Goal: Task Accomplishment & Management: Use online tool/utility

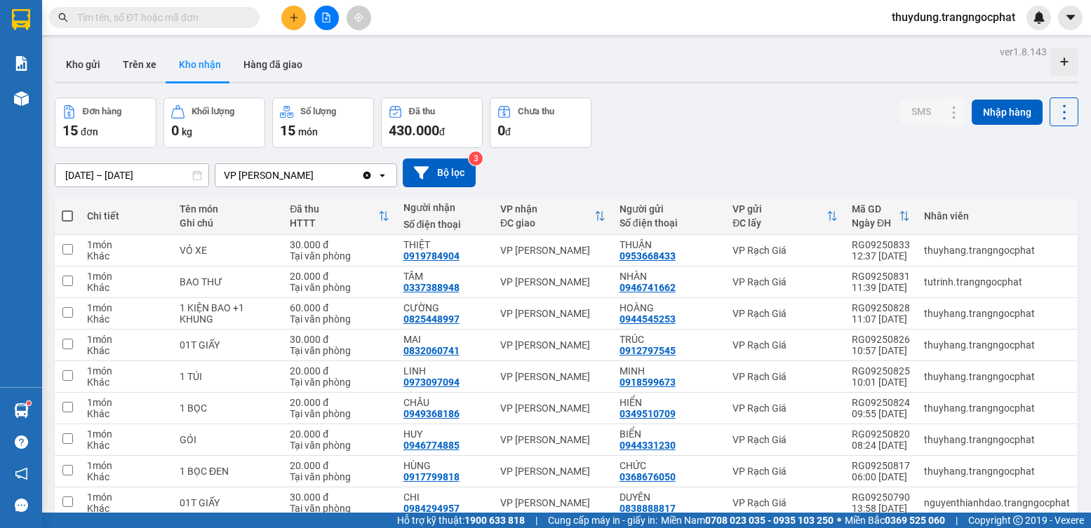
scroll to position [70, 0]
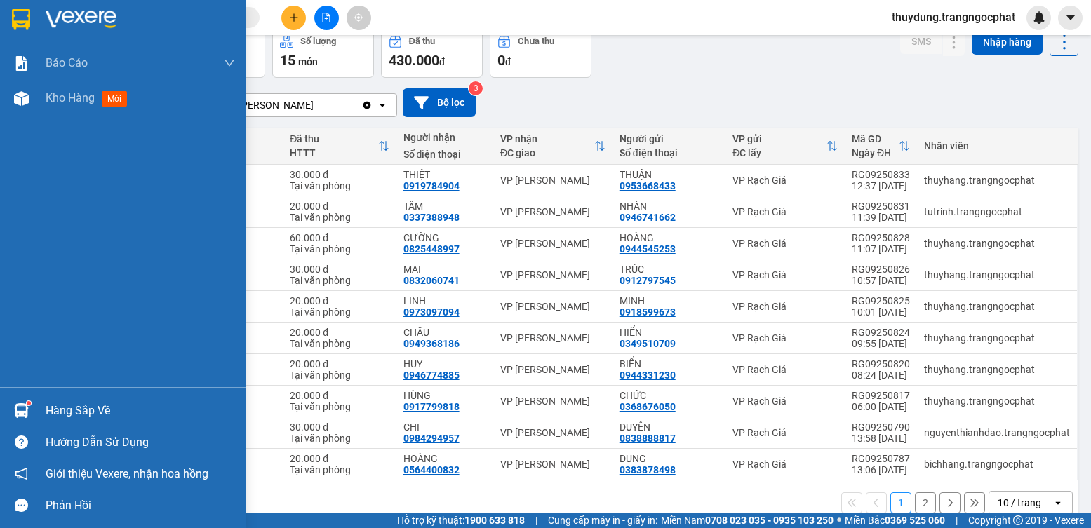
click at [19, 414] on img at bounding box center [21, 410] width 15 height 15
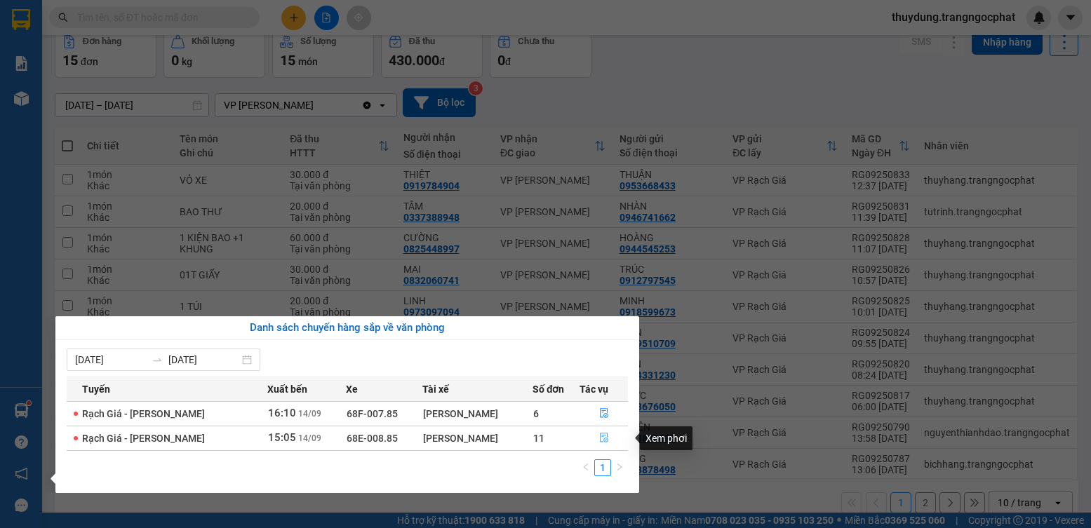
drag, startPoint x: 598, startPoint y: 437, endPoint x: 567, endPoint y: 435, distance: 30.9
click at [599, 437] on icon "file-done" at bounding box center [604, 438] width 10 height 10
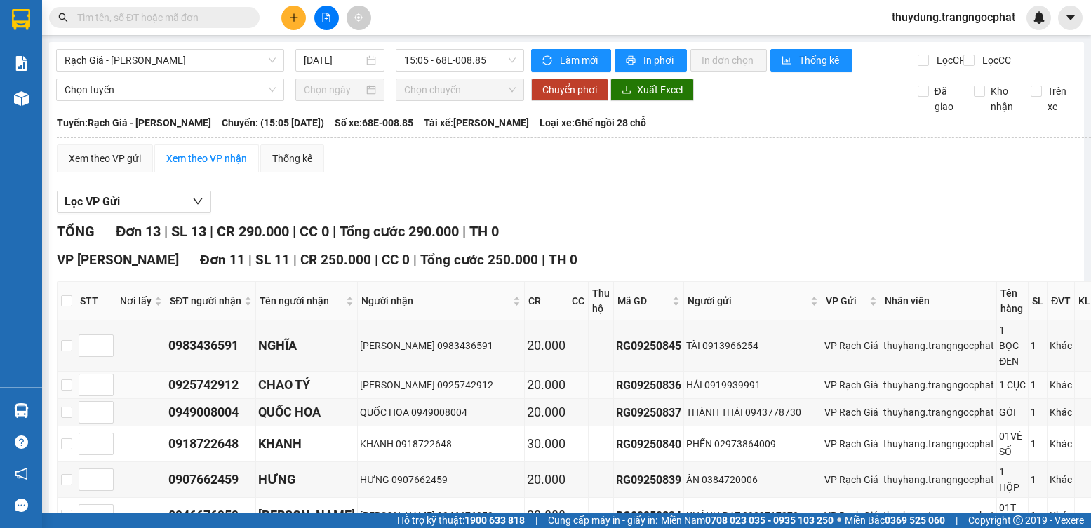
scroll to position [140, 0]
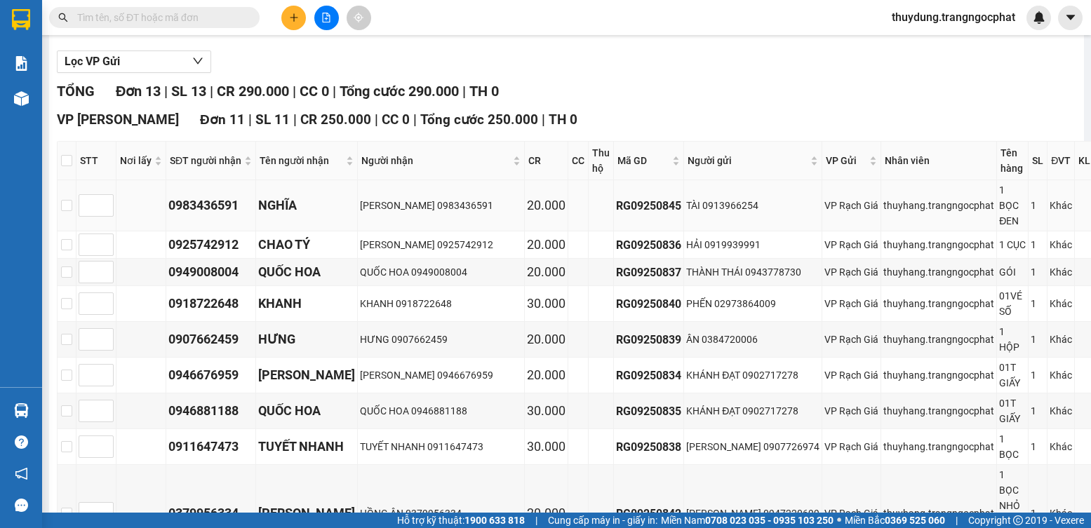
click at [209, 215] on div "0983436591" at bounding box center [210, 206] width 85 height 20
copy div "0983436591"
click at [234, 255] on div "0925742912" at bounding box center [210, 245] width 85 height 20
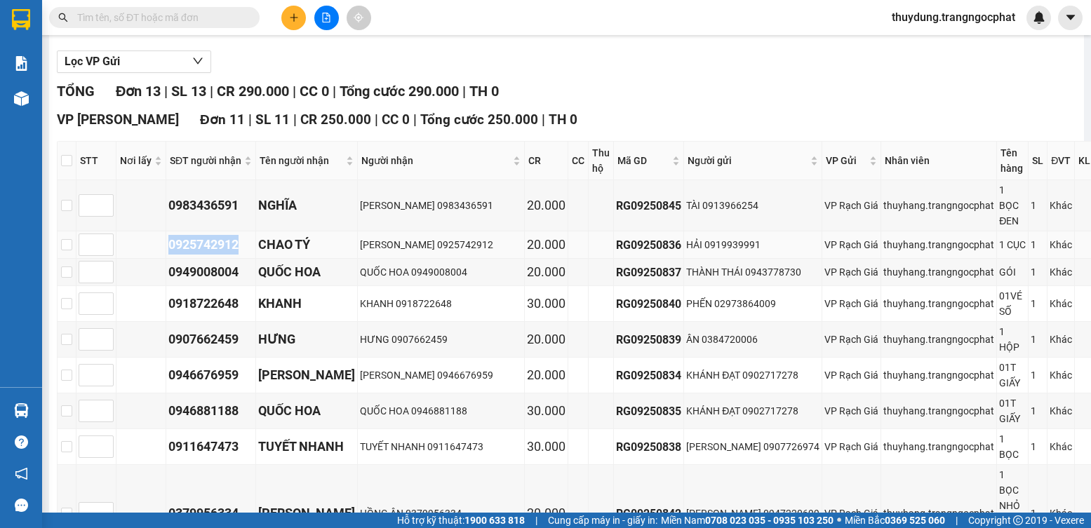
copy div "0925742912"
click at [208, 282] on div "0949008004" at bounding box center [210, 272] width 85 height 20
copy div "0949008004"
click at [220, 314] on div "0918722648" at bounding box center [210, 304] width 85 height 20
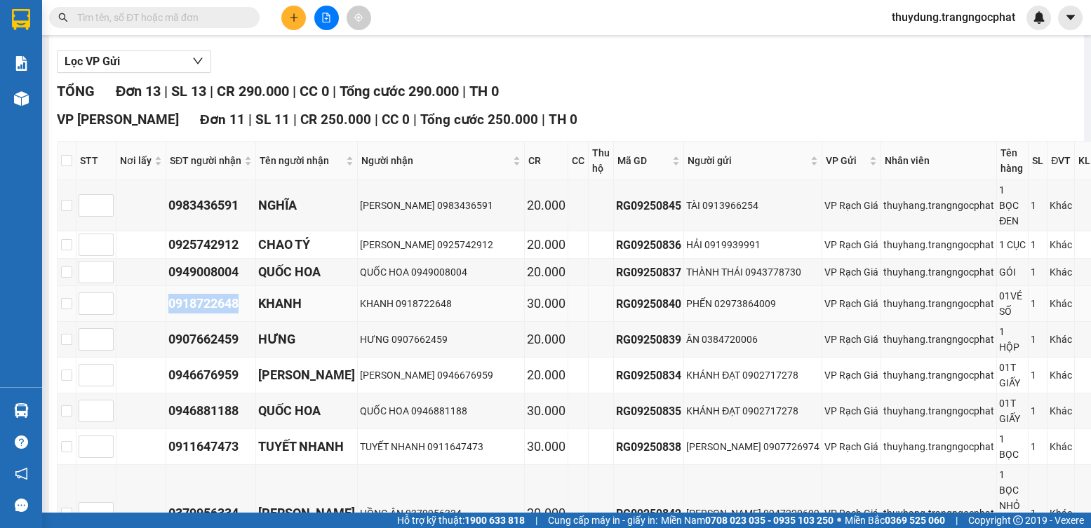
click at [220, 314] on div "0918722648" at bounding box center [210, 304] width 85 height 20
copy div "0918722648"
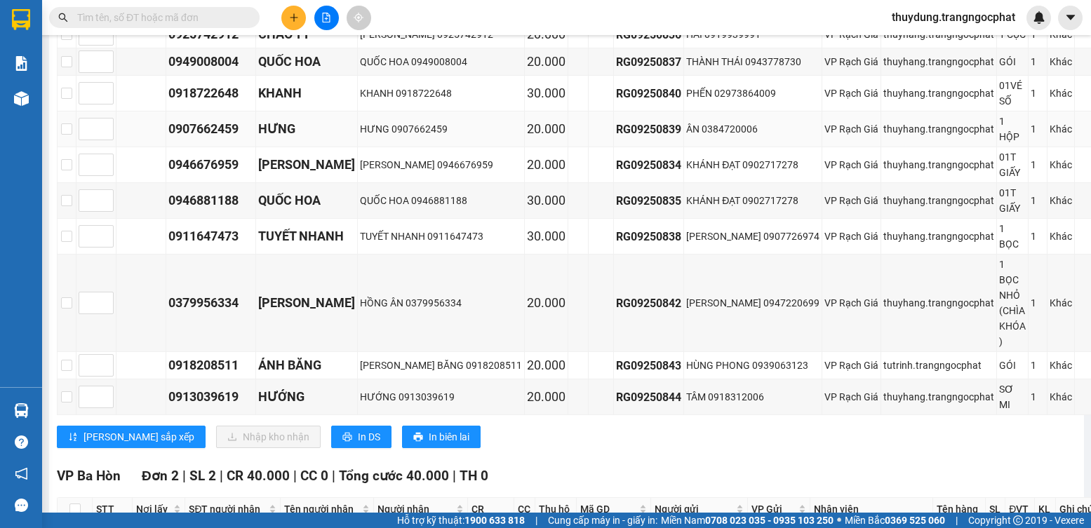
click at [227, 139] on div "0907662459" at bounding box center [210, 129] width 85 height 20
copy div "0907662459"
click at [206, 175] on div "0946676959" at bounding box center [210, 165] width 85 height 20
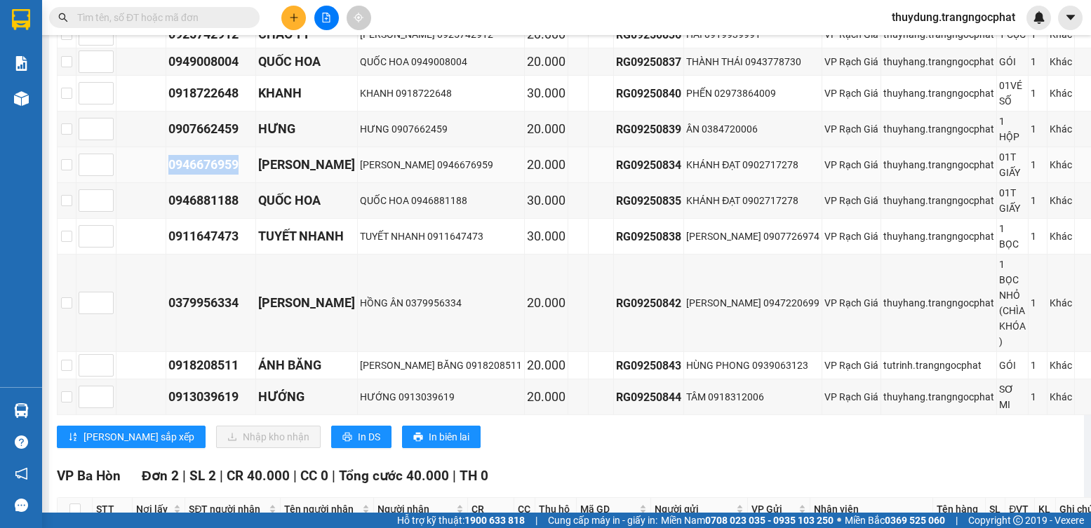
copy div "0946676959"
click at [227, 210] on div "0946881188" at bounding box center [210, 201] width 85 height 20
copy div "0946881188"
click at [228, 246] on div "0911647473" at bounding box center [210, 237] width 85 height 20
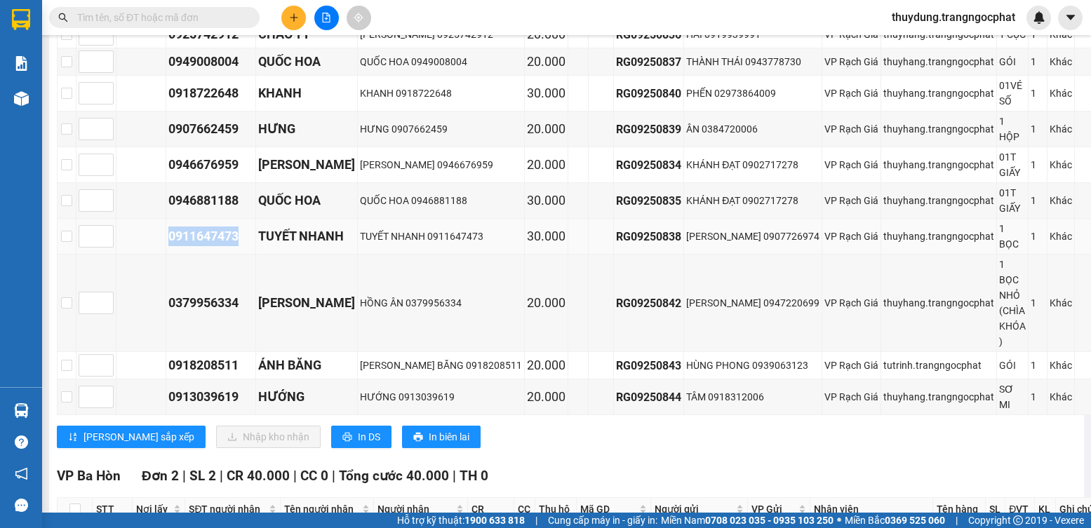
click at [228, 246] on div "0911647473" at bounding box center [210, 237] width 85 height 20
copy div "0911647473"
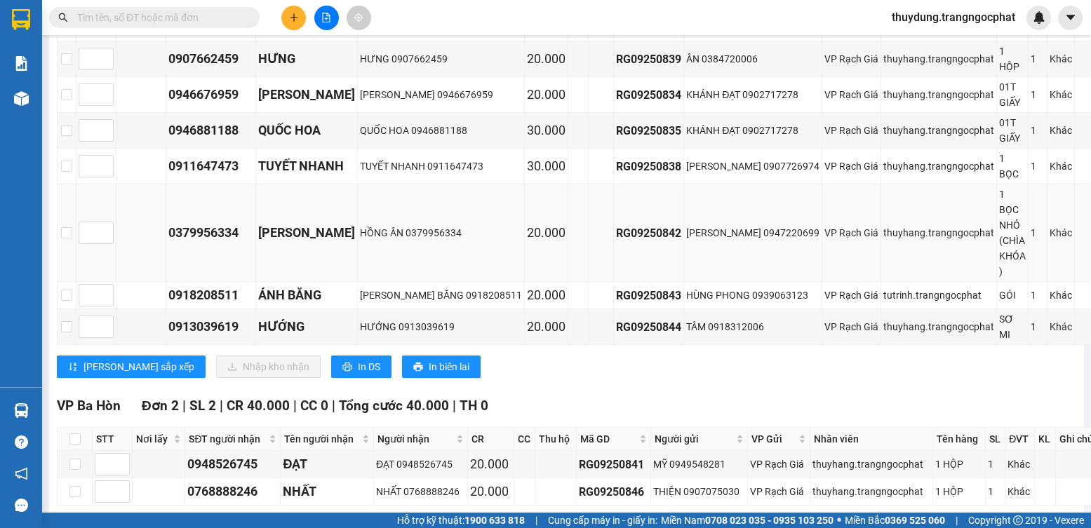
click at [220, 243] on div "0379956334" at bounding box center [210, 233] width 85 height 20
copy div "0379956334"
click at [236, 305] on div "0918208511" at bounding box center [210, 295] width 85 height 20
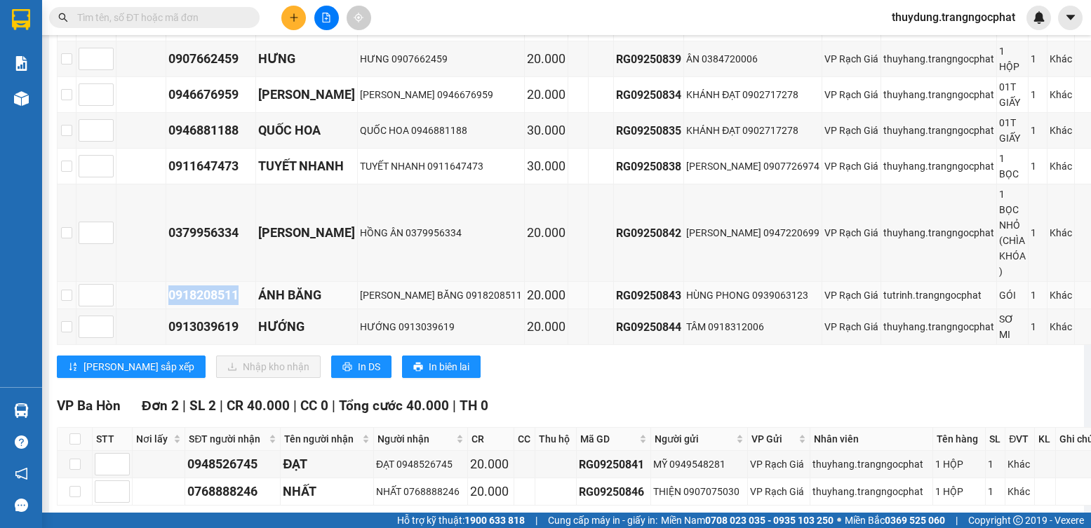
copy div "0918208511"
click at [237, 337] on div "0913039619" at bounding box center [210, 327] width 85 height 20
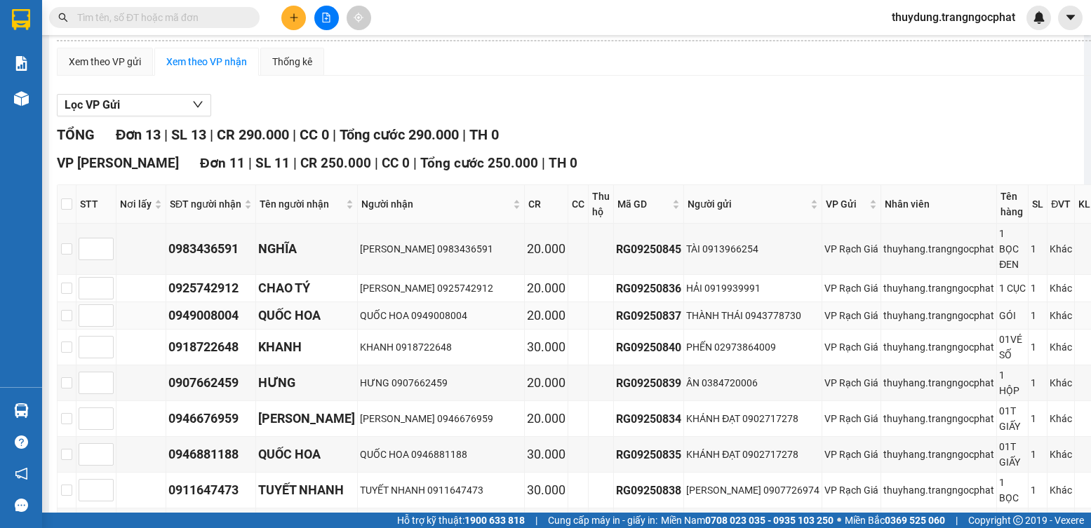
scroll to position [0, 0]
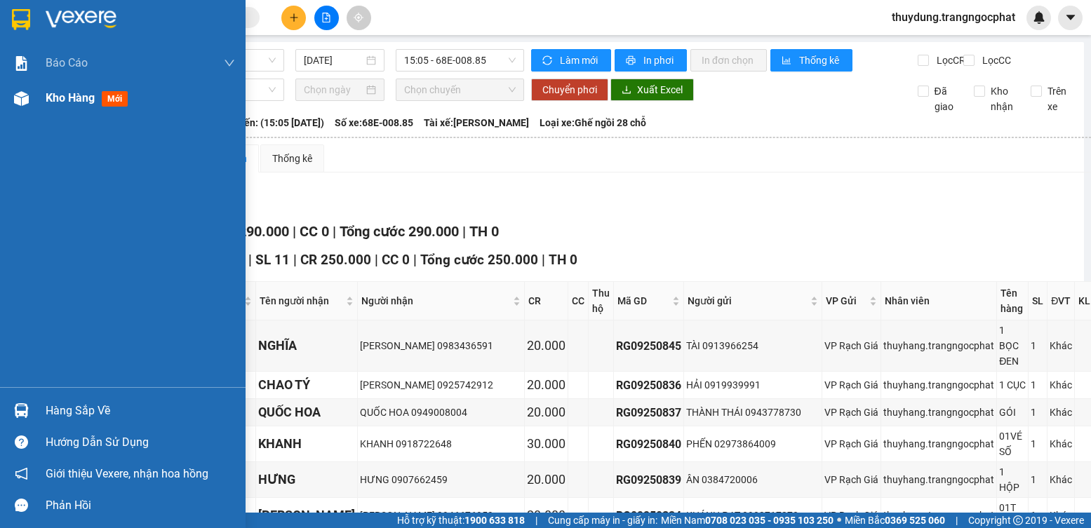
click at [114, 97] on span "mới" at bounding box center [115, 98] width 26 height 15
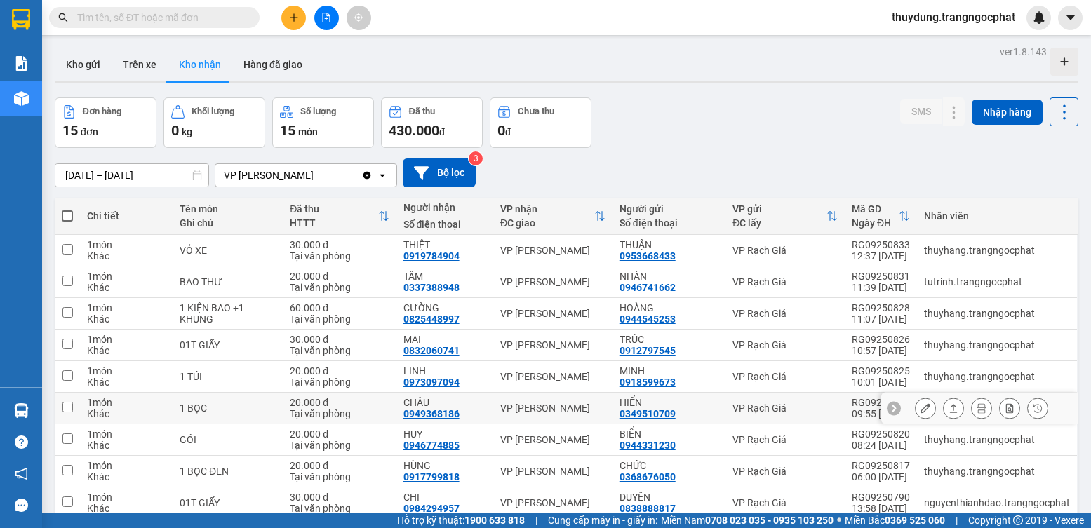
scroll to position [70, 0]
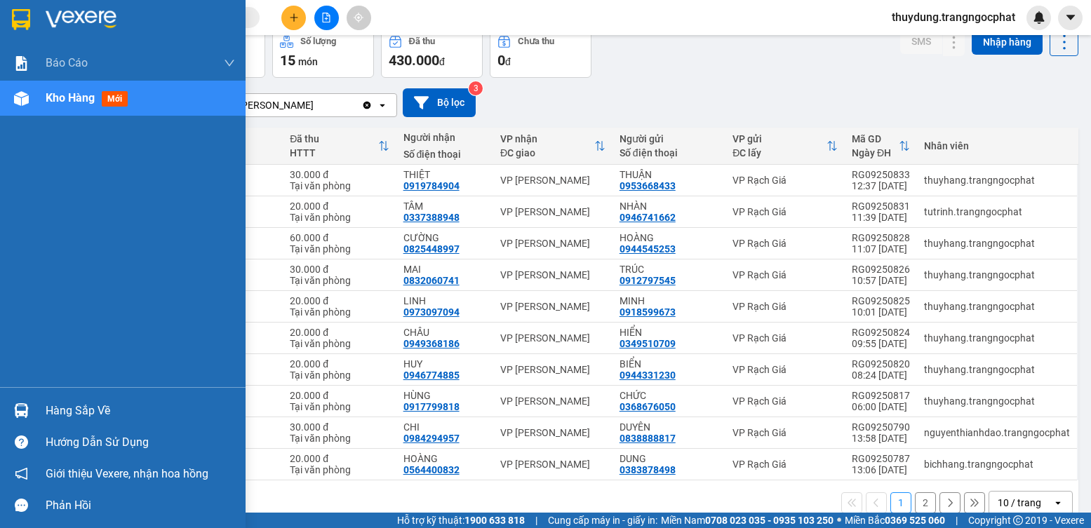
click at [49, 411] on div "Hàng sắp về" at bounding box center [140, 411] width 189 height 21
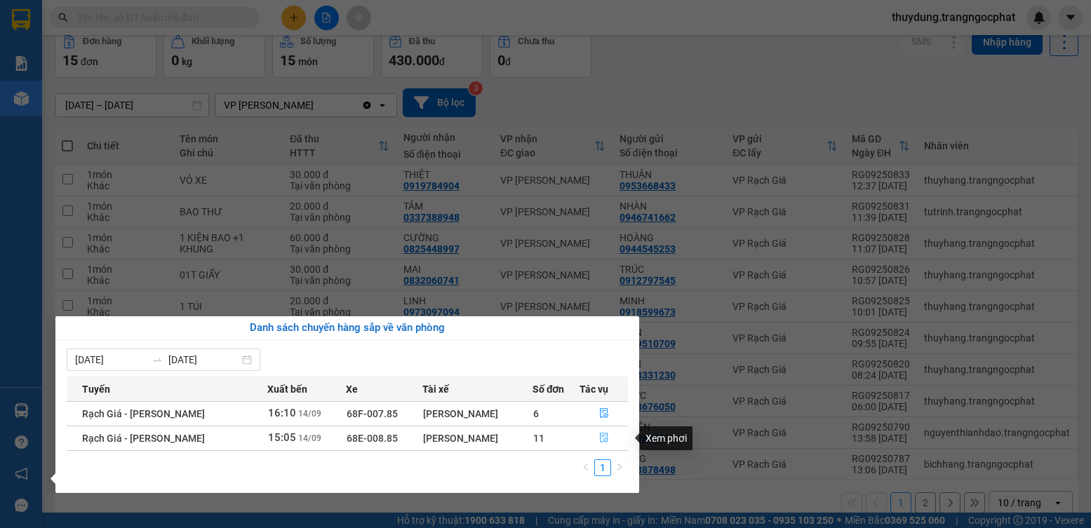
click at [605, 442] on icon "file-done" at bounding box center [604, 438] width 10 height 10
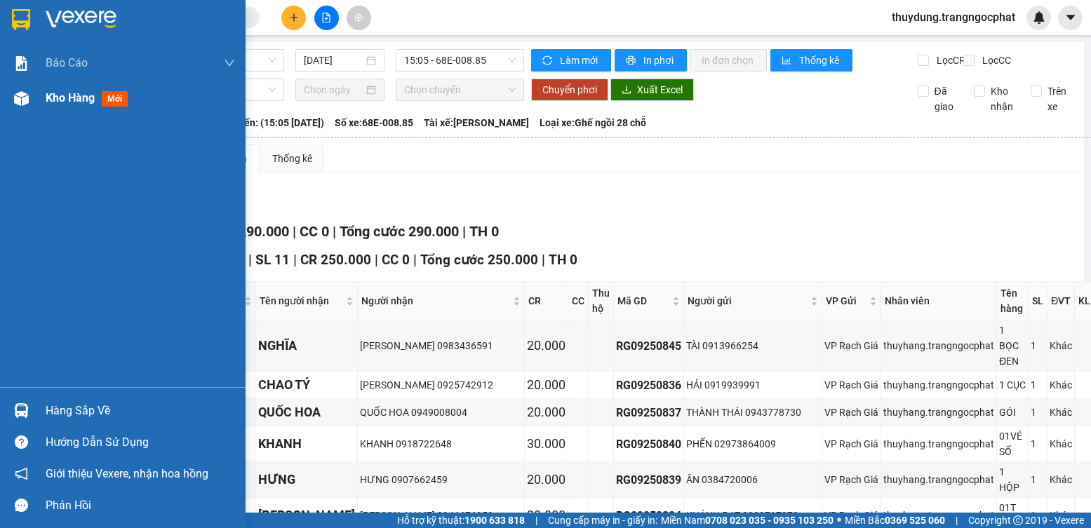
click at [130, 96] on div "Kho hàng mới" at bounding box center [90, 98] width 88 height 18
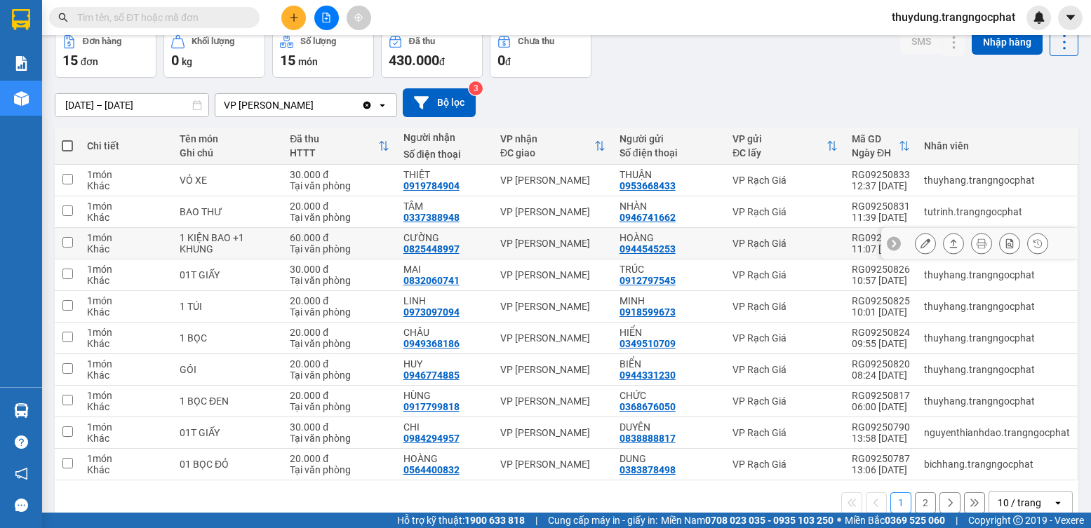
scroll to position [95, 0]
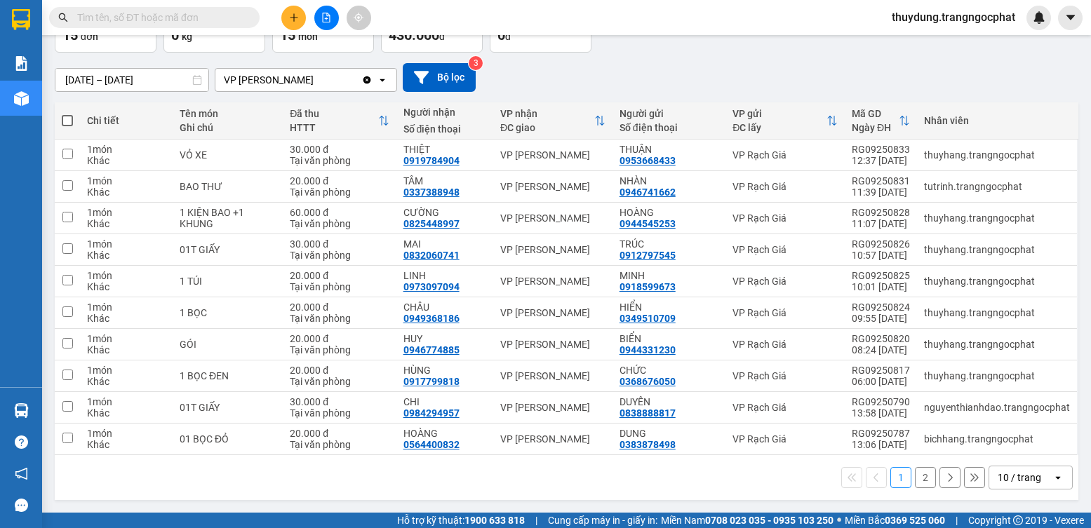
click at [915, 473] on button "2" at bounding box center [925, 477] width 21 height 21
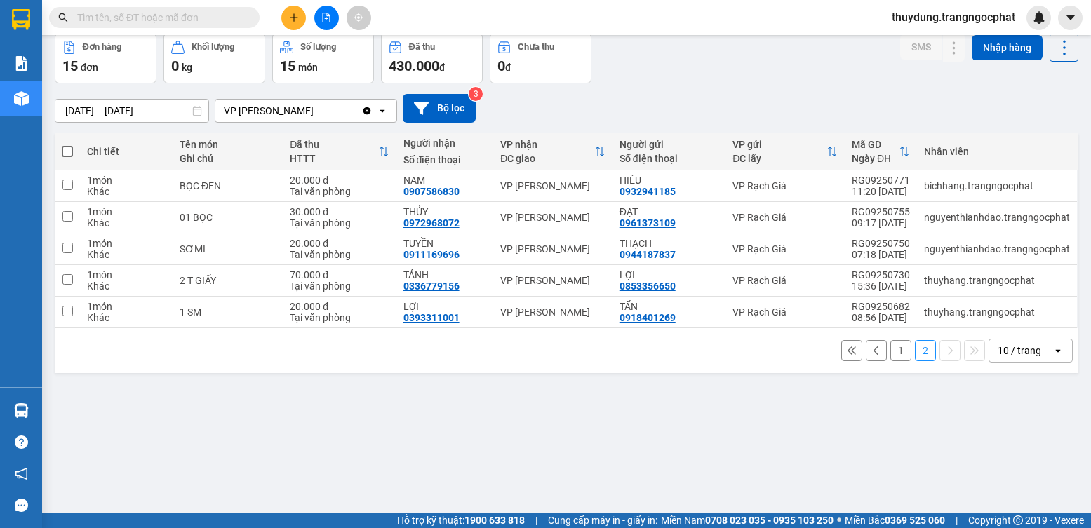
scroll to position [0, 0]
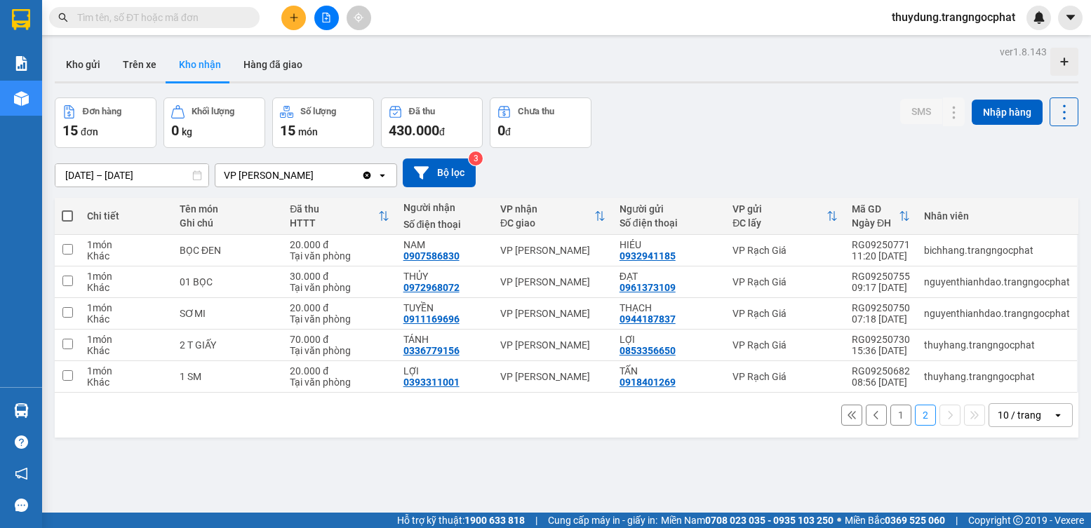
click at [152, 16] on input "text" at bounding box center [160, 17] width 166 height 15
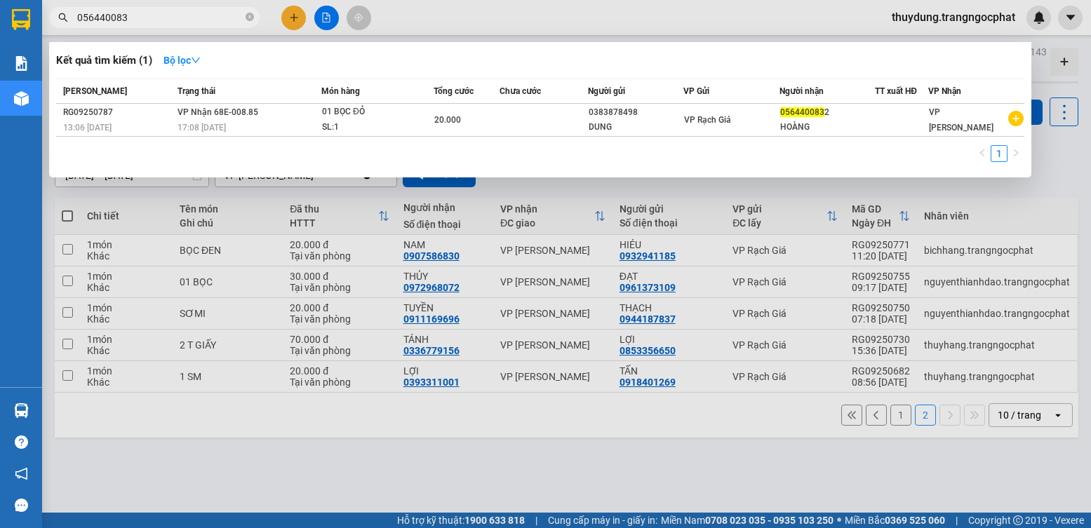
type input "056440083"
click at [612, 419] on div at bounding box center [545, 264] width 1091 height 528
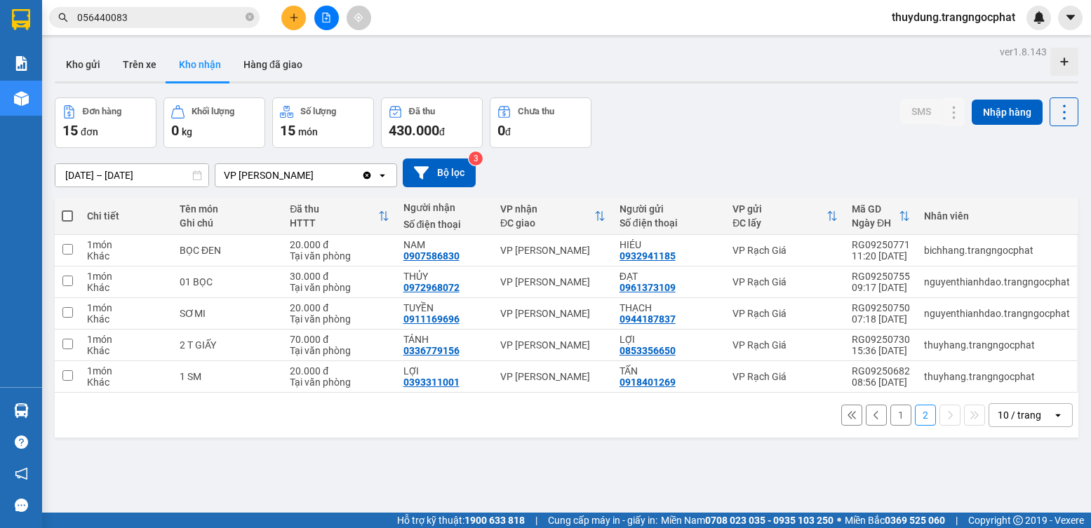
click at [890, 416] on button "1" at bounding box center [900, 415] width 21 height 21
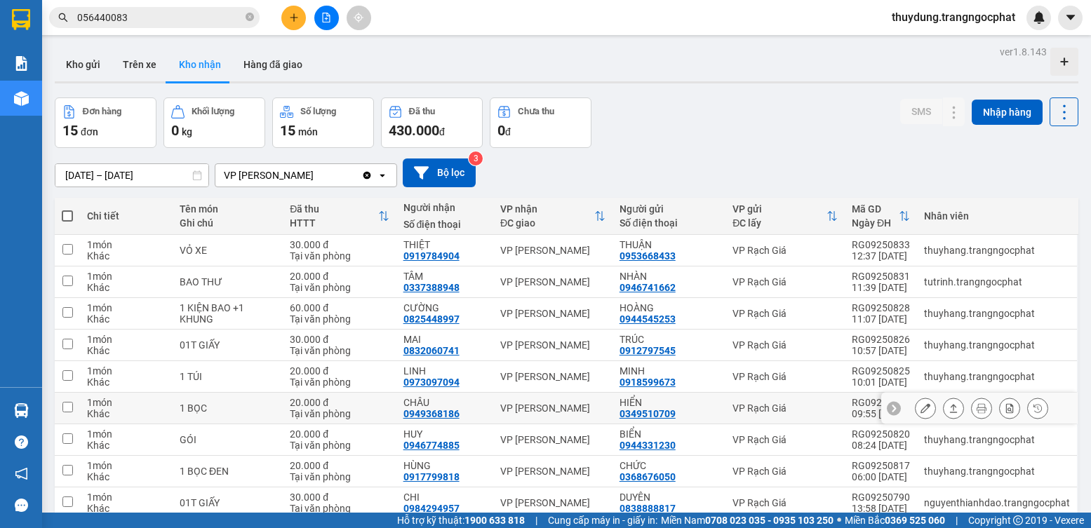
scroll to position [95, 0]
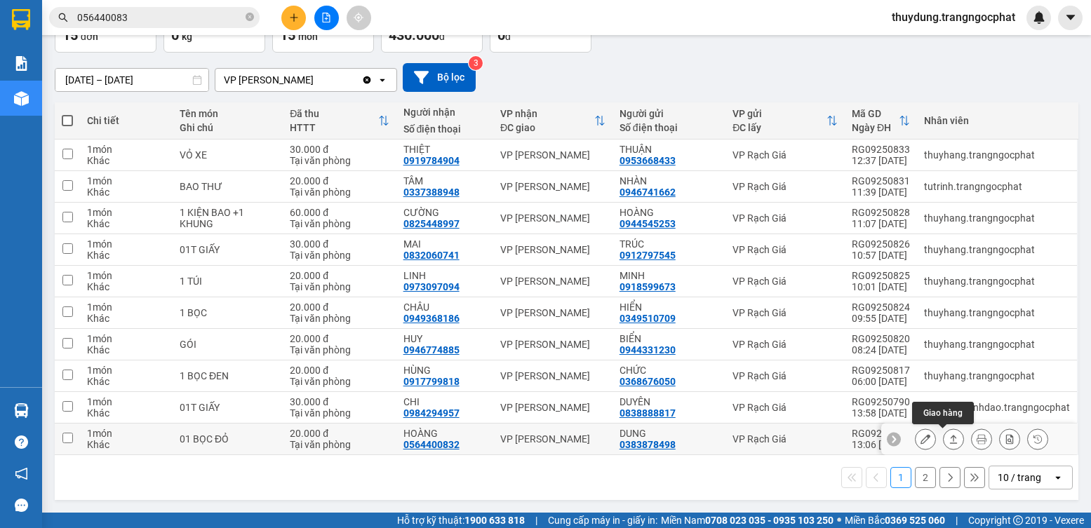
click at [950, 447] on div at bounding box center [953, 439] width 21 height 21
click at [943, 439] on button at bounding box center [953, 439] width 20 height 25
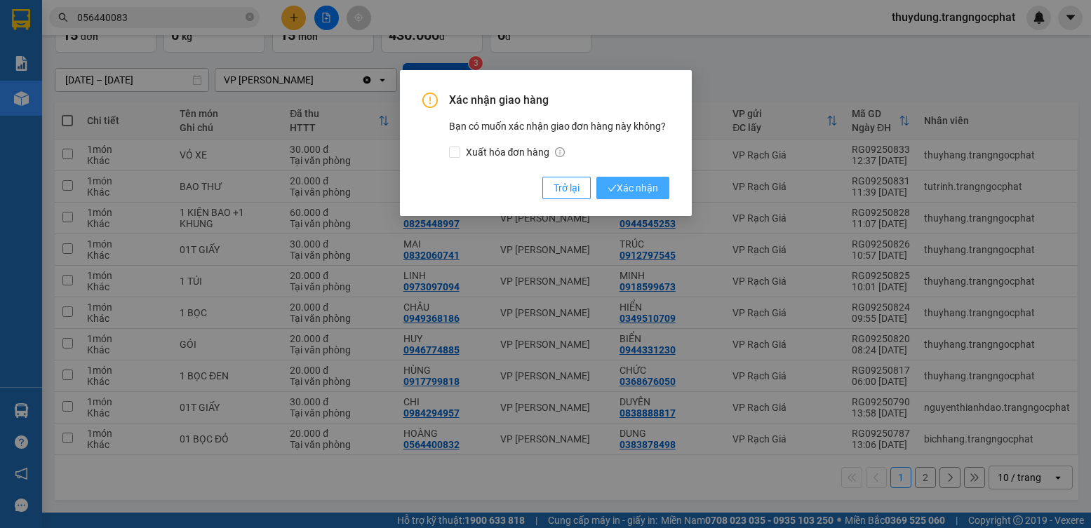
click at [654, 190] on span "Xác nhận" at bounding box center [632, 187] width 51 height 15
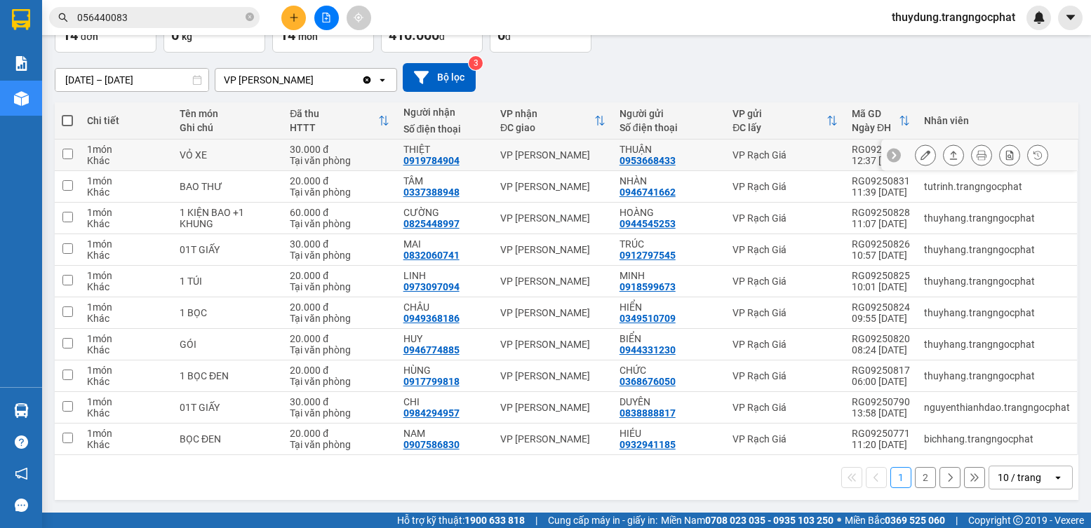
scroll to position [0, 0]
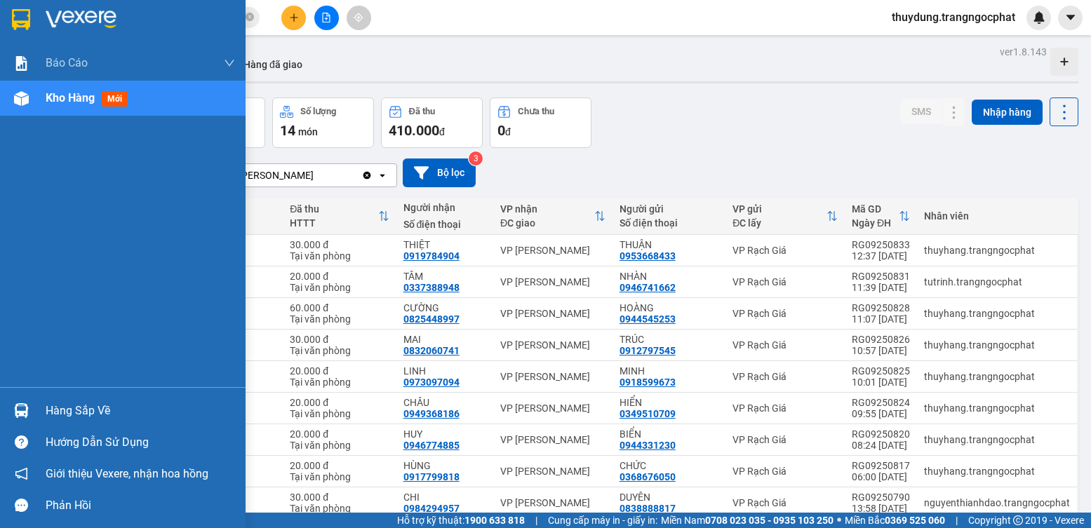
click at [60, 403] on div "Hàng sắp về" at bounding box center [140, 411] width 189 height 21
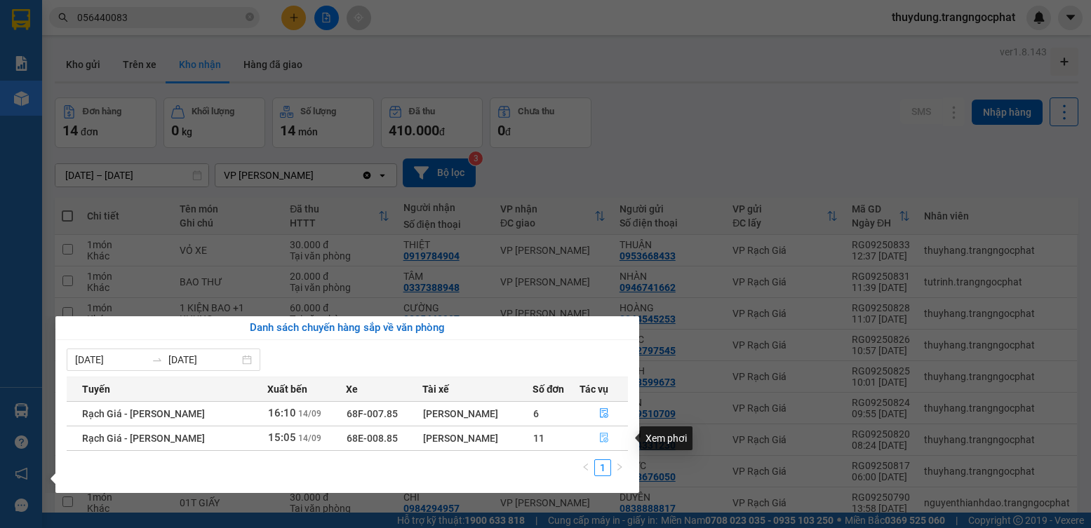
click at [595, 436] on button "button" at bounding box center [603, 438] width 47 height 22
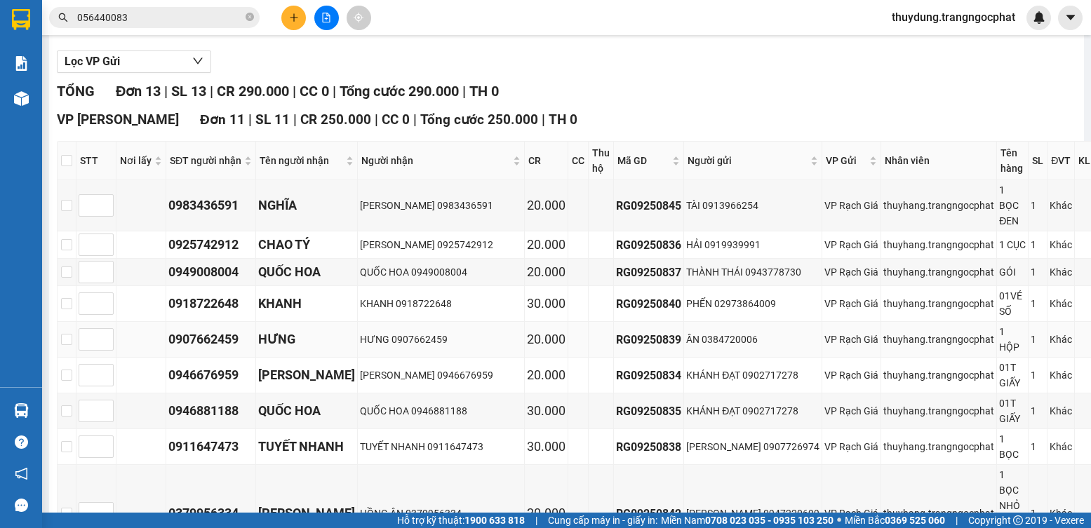
scroll to position [210, 0]
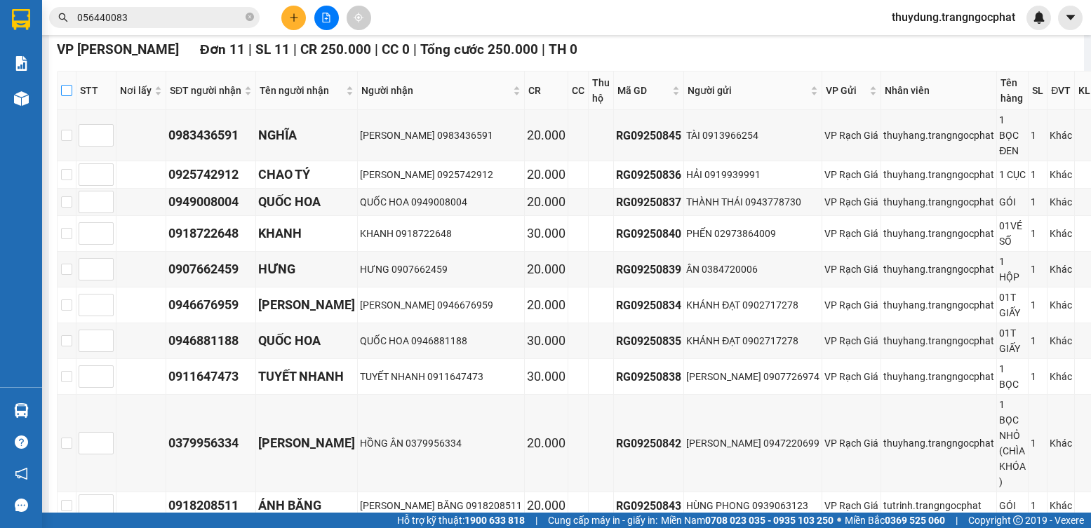
click at [66, 96] on input "checkbox" at bounding box center [66, 90] width 11 height 11
checkbox input "true"
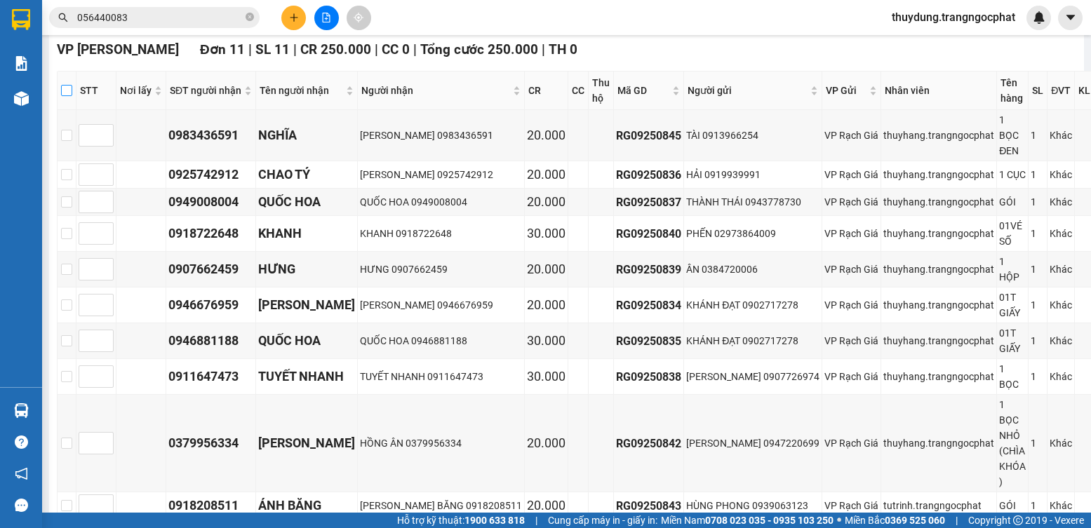
checkbox input "true"
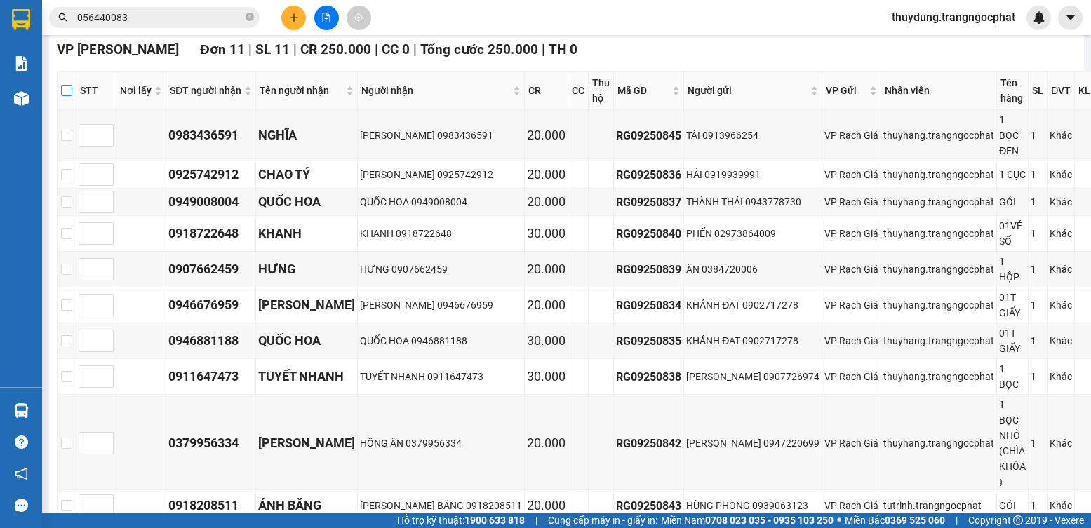
checkbox input "true"
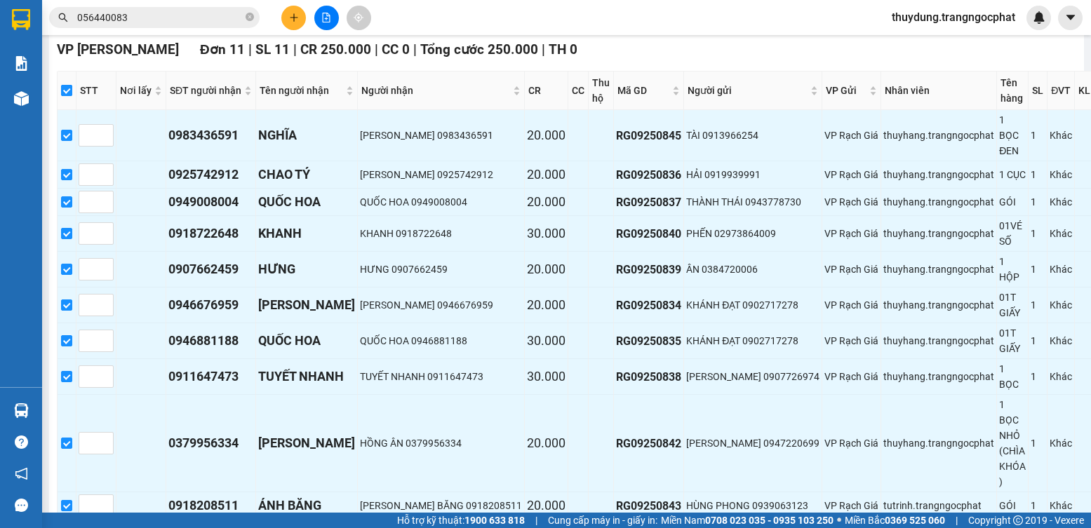
click at [69, 96] on input "checkbox" at bounding box center [66, 90] width 11 height 11
checkbox input "false"
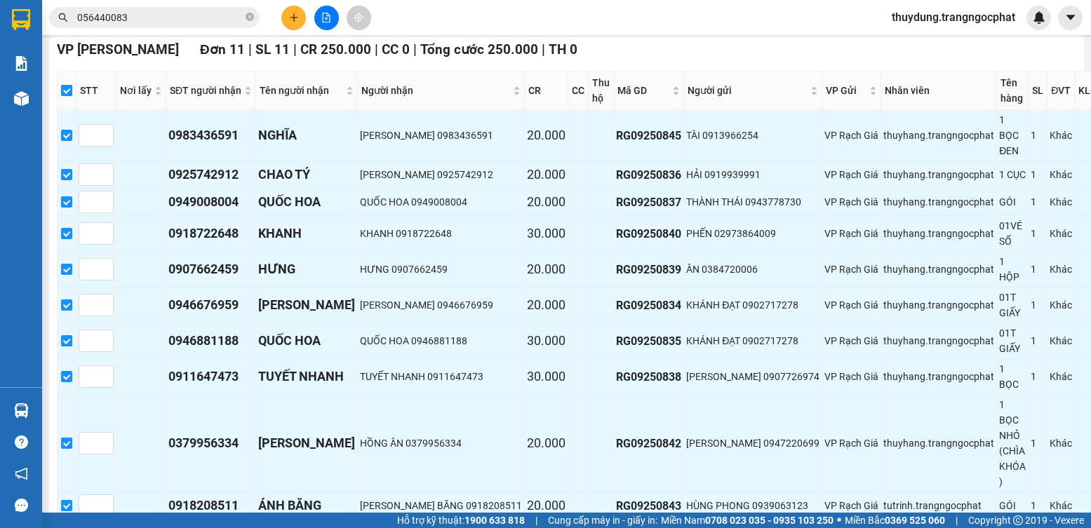
checkbox input "false"
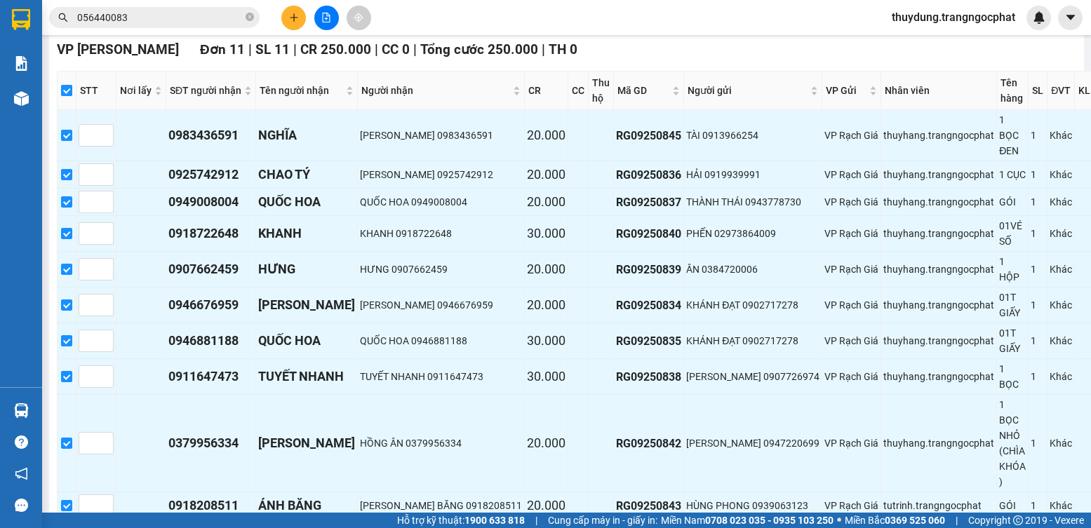
checkbox input "false"
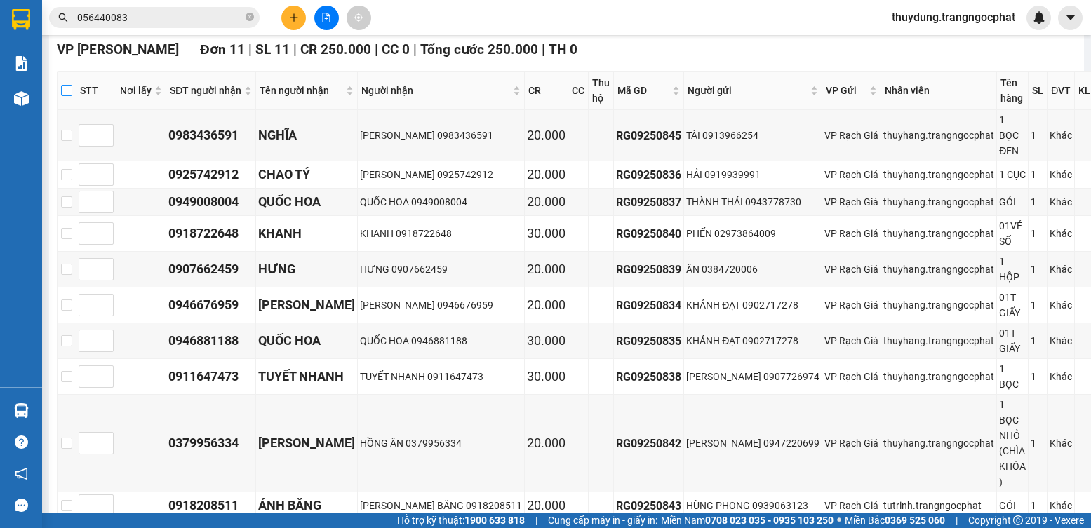
click at [69, 96] on input "checkbox" at bounding box center [66, 90] width 11 height 11
checkbox input "true"
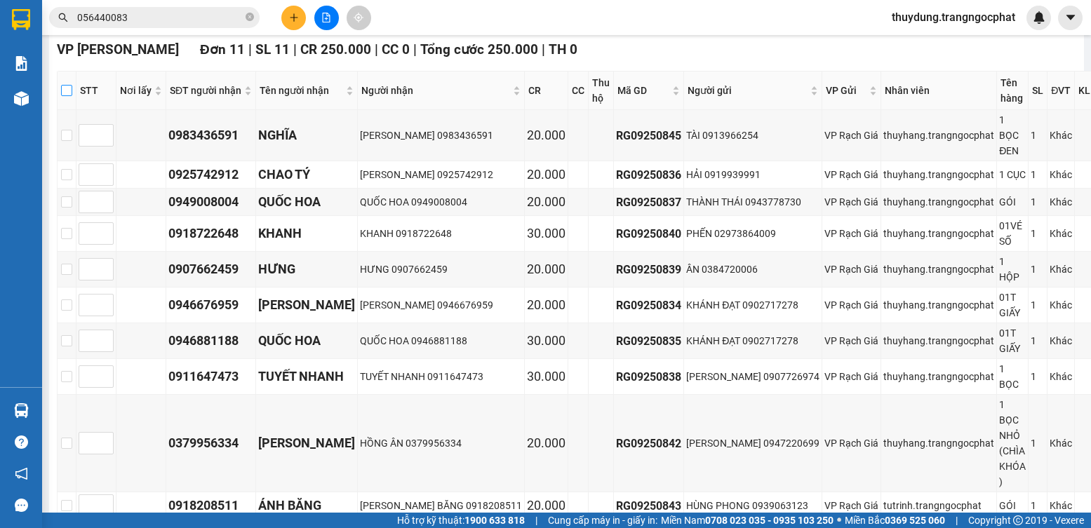
checkbox input "true"
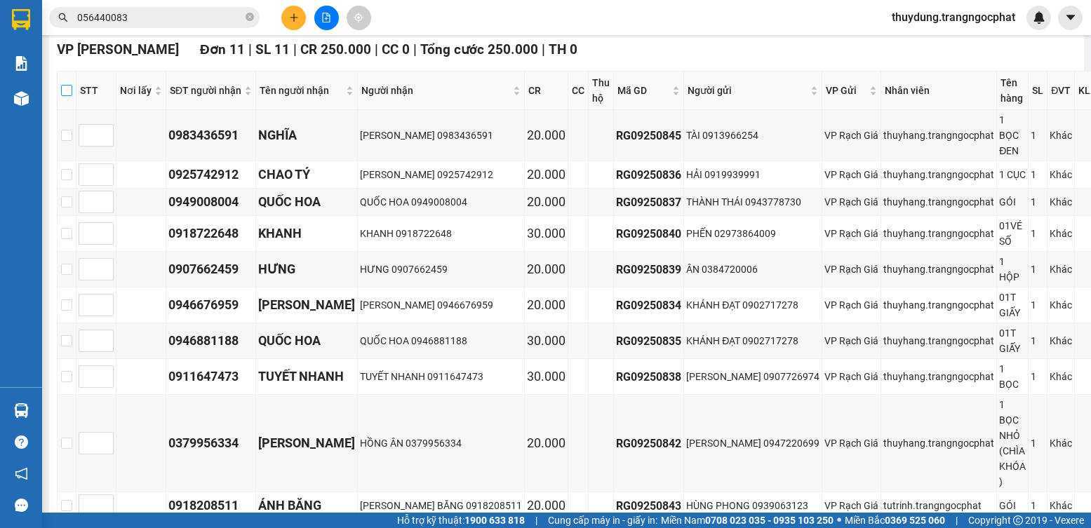
checkbox input "true"
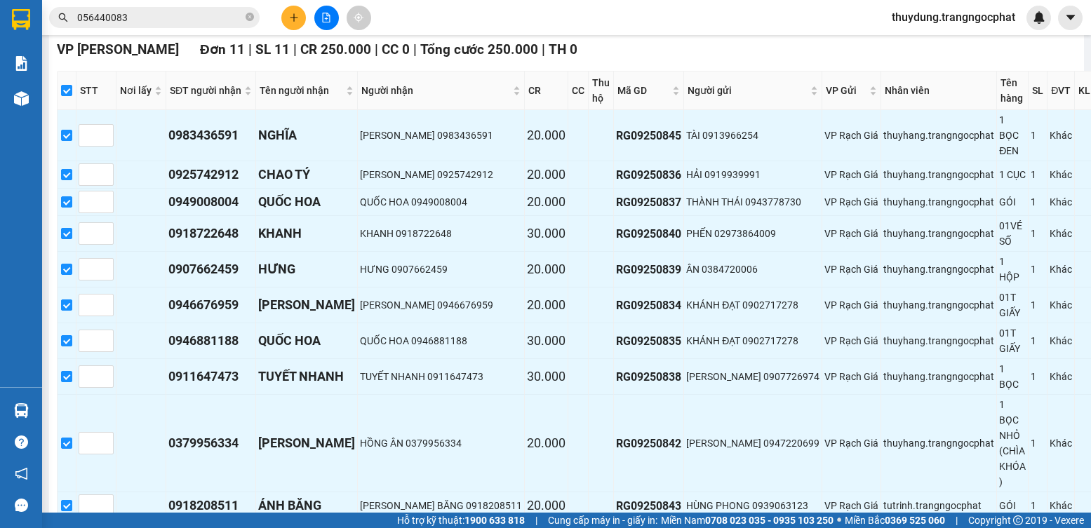
scroll to position [518, 0]
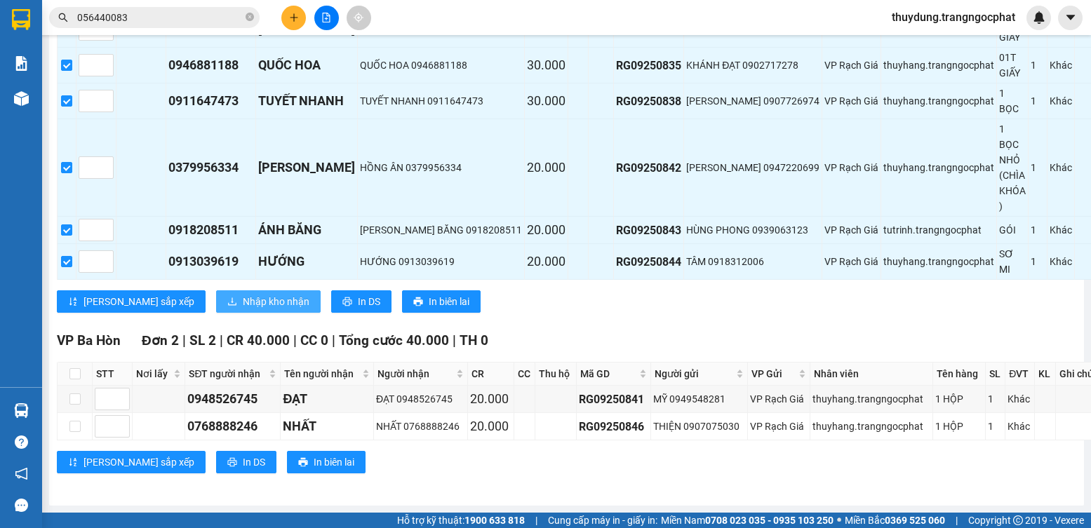
click at [243, 294] on span "Nhập kho nhận" at bounding box center [276, 301] width 67 height 15
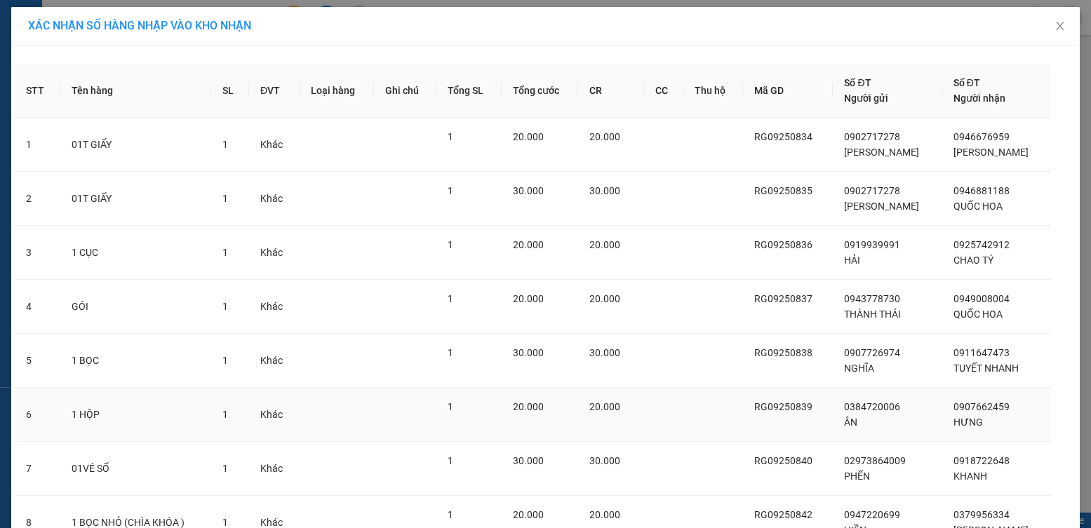
scroll to position [286, 0]
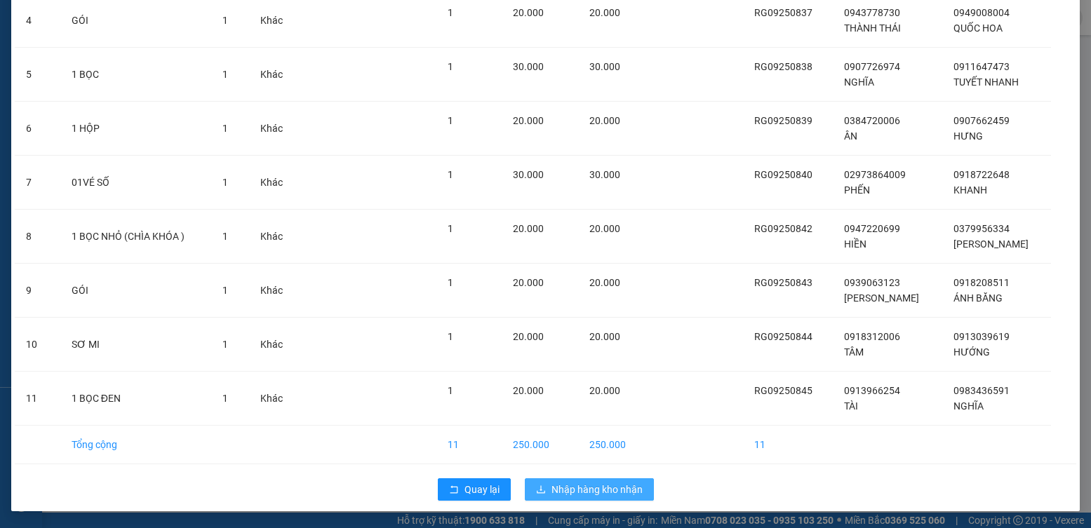
click at [589, 492] on span "Nhập hàng kho nhận" at bounding box center [596, 489] width 91 height 15
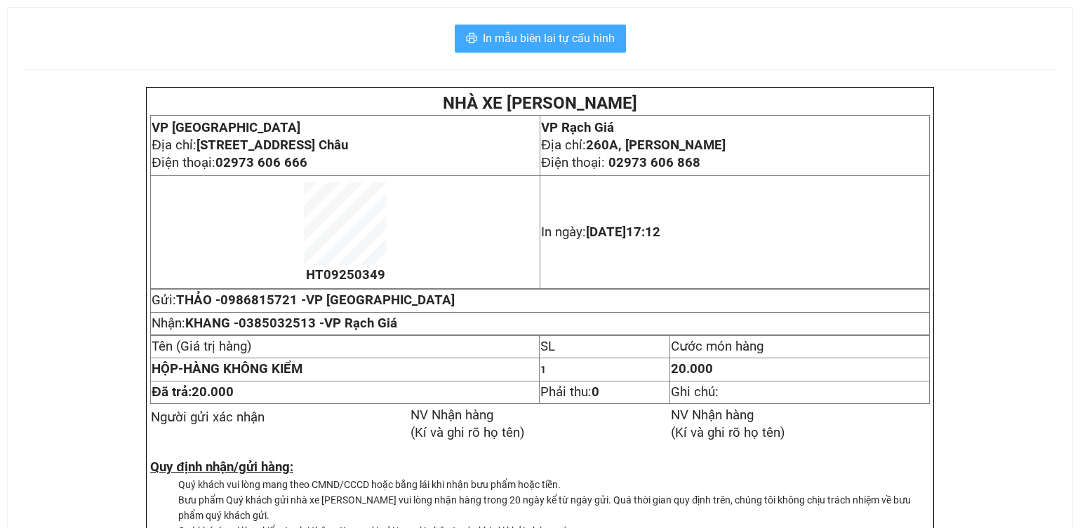
click at [584, 43] on span "In mẫu biên lai tự cấu hình" at bounding box center [549, 38] width 132 height 18
click at [555, 39] on span "In mẫu biên lai tự cấu hình" at bounding box center [549, 38] width 132 height 18
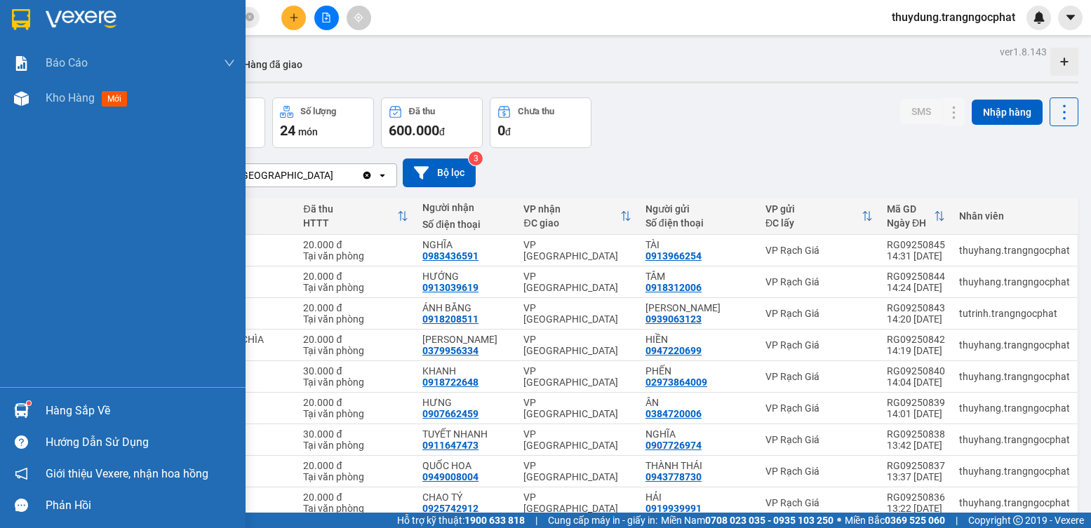
click at [65, 417] on div "Hàng sắp về" at bounding box center [140, 411] width 189 height 21
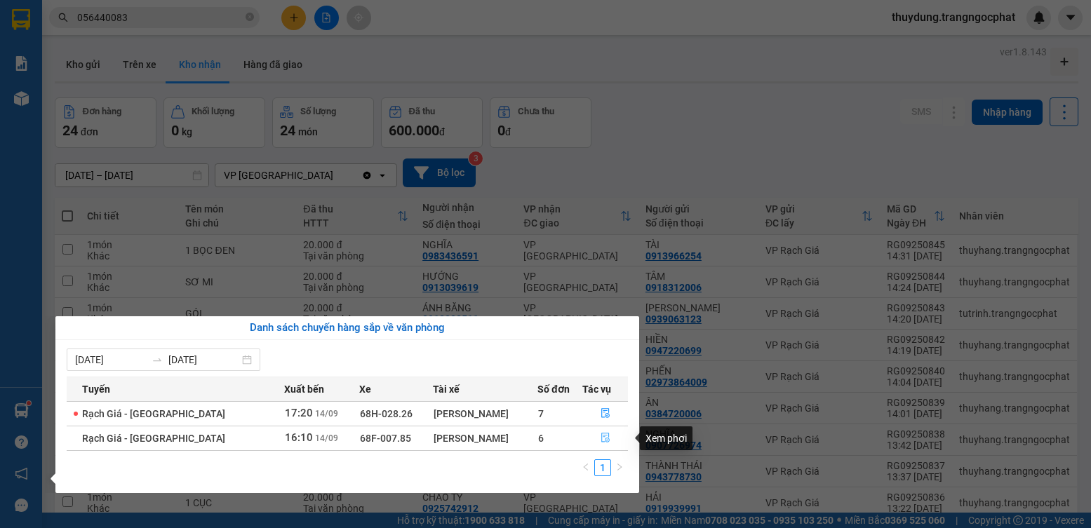
click at [598, 445] on button "button" at bounding box center [605, 438] width 45 height 22
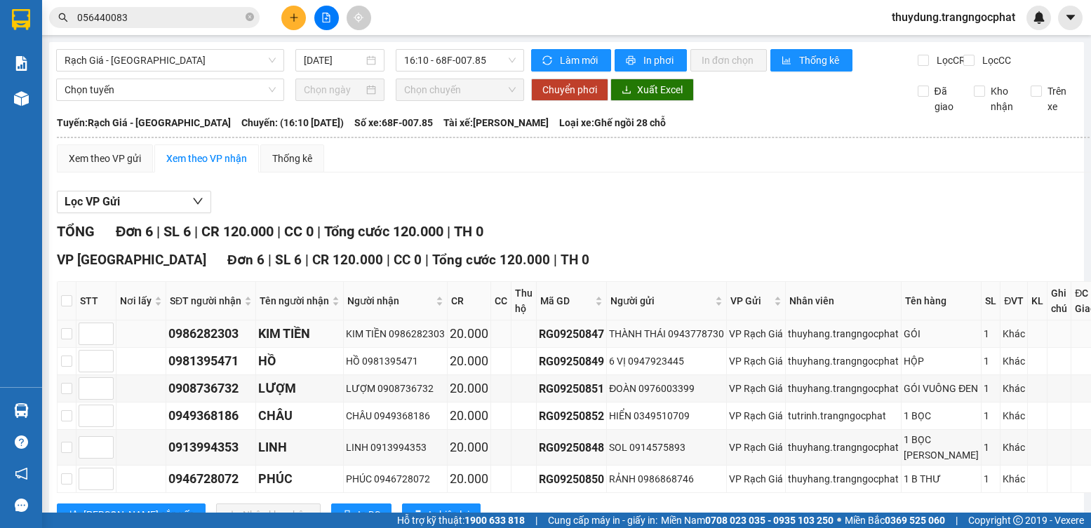
scroll to position [112, 0]
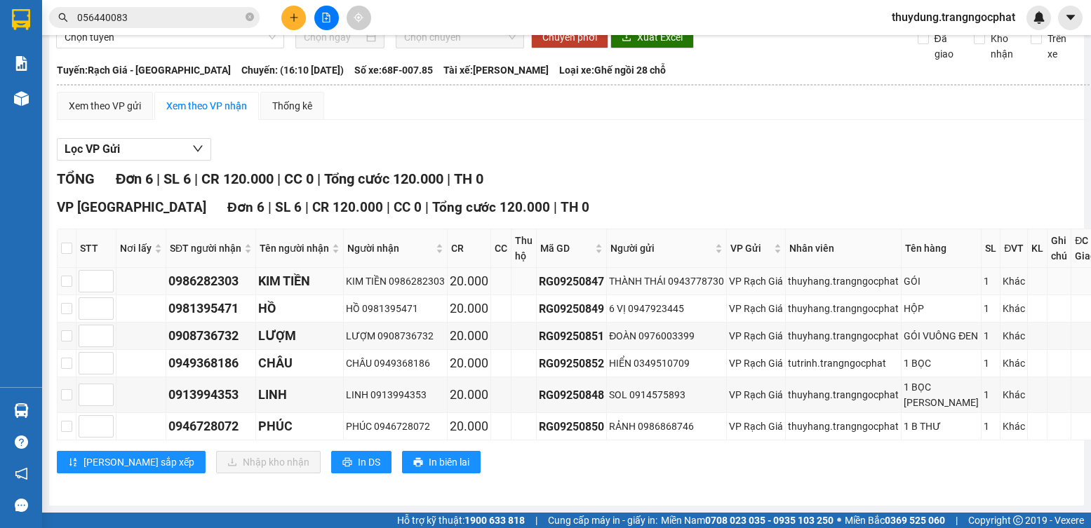
click at [243, 271] on div "0986282303" at bounding box center [210, 281] width 85 height 20
copy div "0986282303"
click at [197, 299] on div "0981395471" at bounding box center [210, 309] width 85 height 20
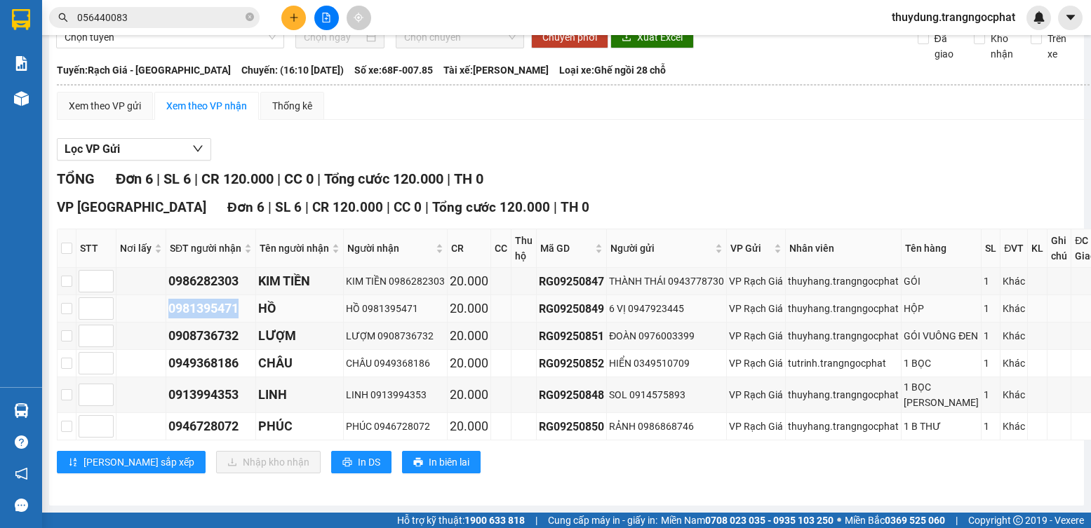
copy div "0981395471"
click at [224, 326] on div "0908736732" at bounding box center [210, 336] width 85 height 20
copy div "0908736732"
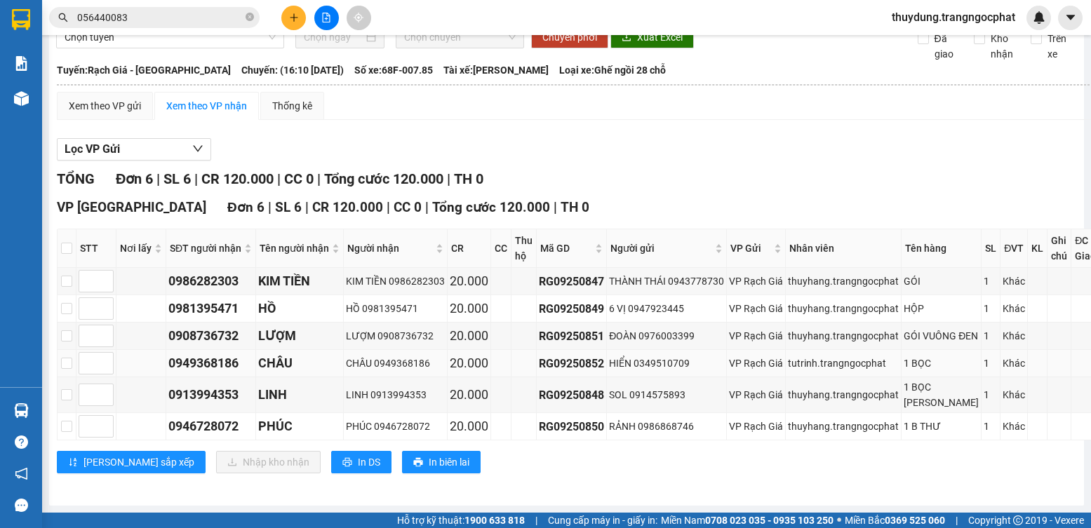
click at [208, 354] on div "0949368186" at bounding box center [210, 364] width 85 height 20
copy div "0949368186"
click at [214, 385] on div "0913994353" at bounding box center [210, 395] width 85 height 20
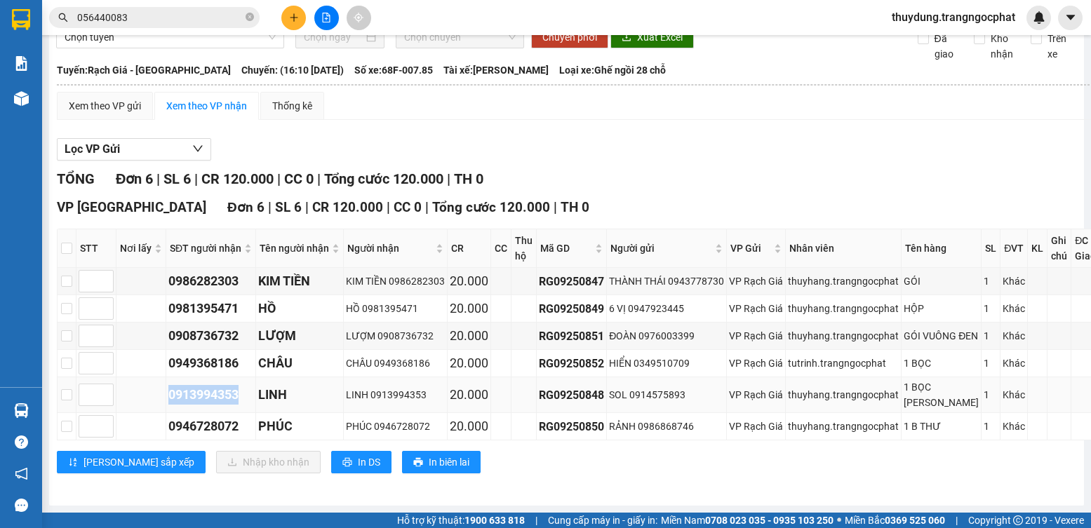
copy div "0913994353"
click at [213, 417] on div "0946728072" at bounding box center [210, 427] width 85 height 20
copy div "0946728072"
click at [234, 419] on div "0946728072" at bounding box center [210, 427] width 85 height 20
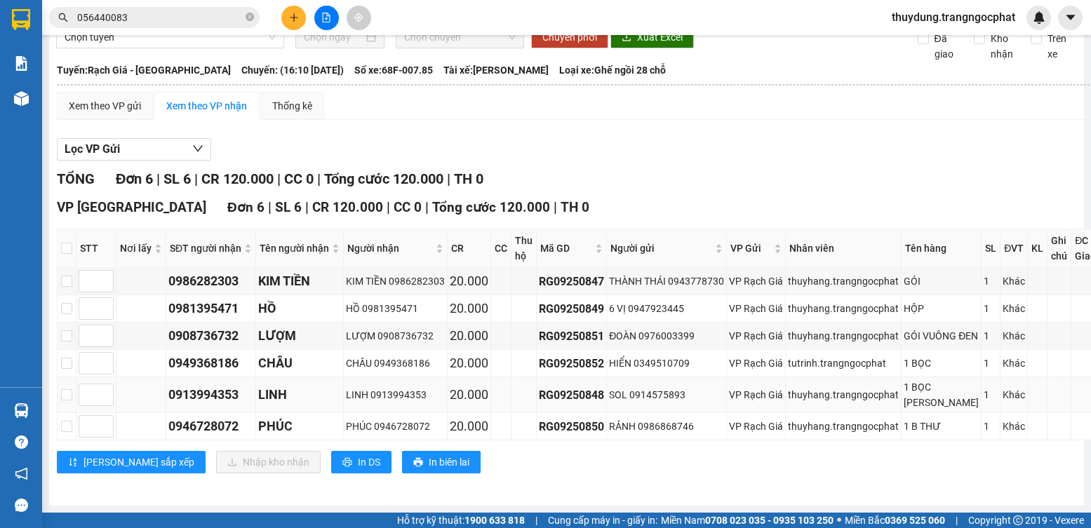
scroll to position [0, 0]
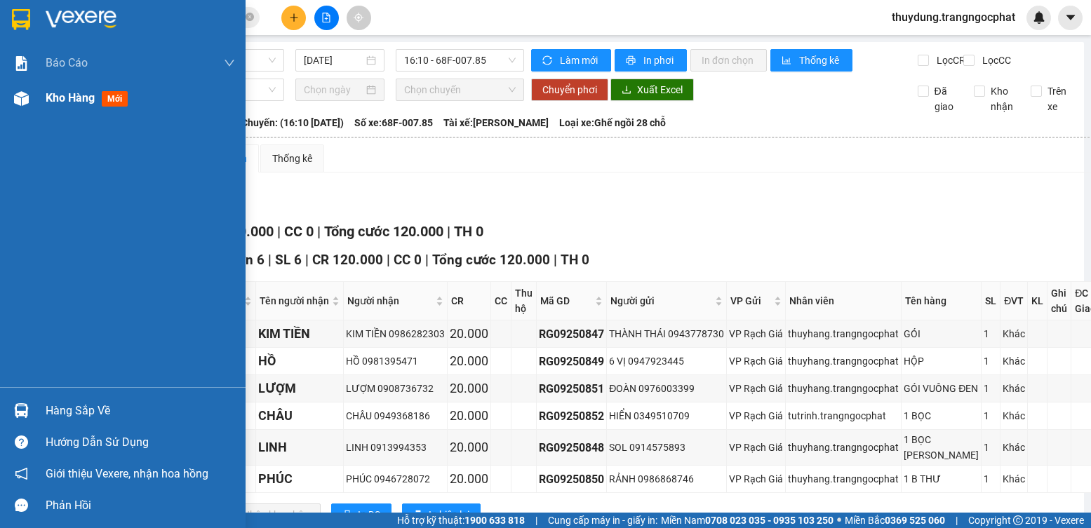
click at [116, 95] on span "mới" at bounding box center [115, 98] width 26 height 15
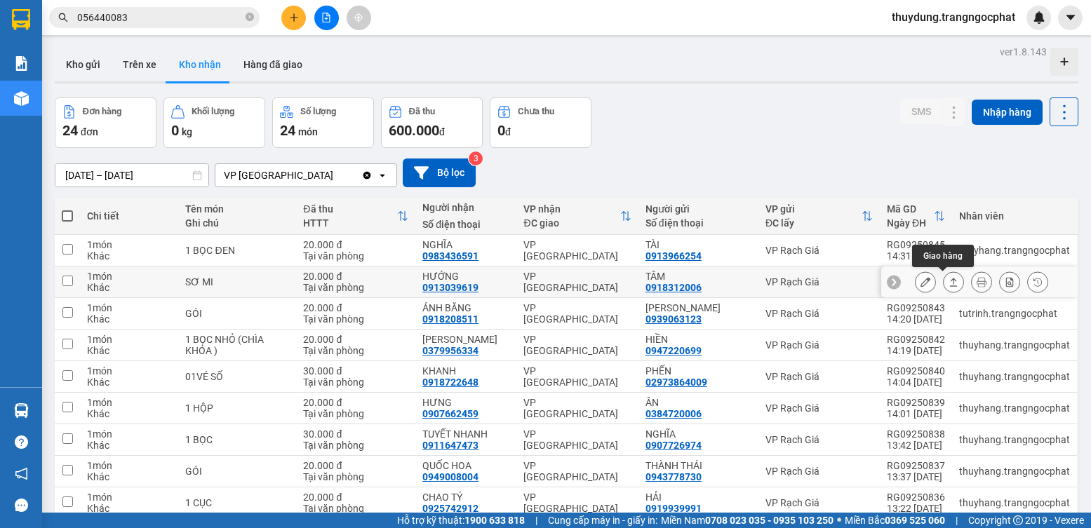
click at [946, 289] on button at bounding box center [953, 282] width 20 height 25
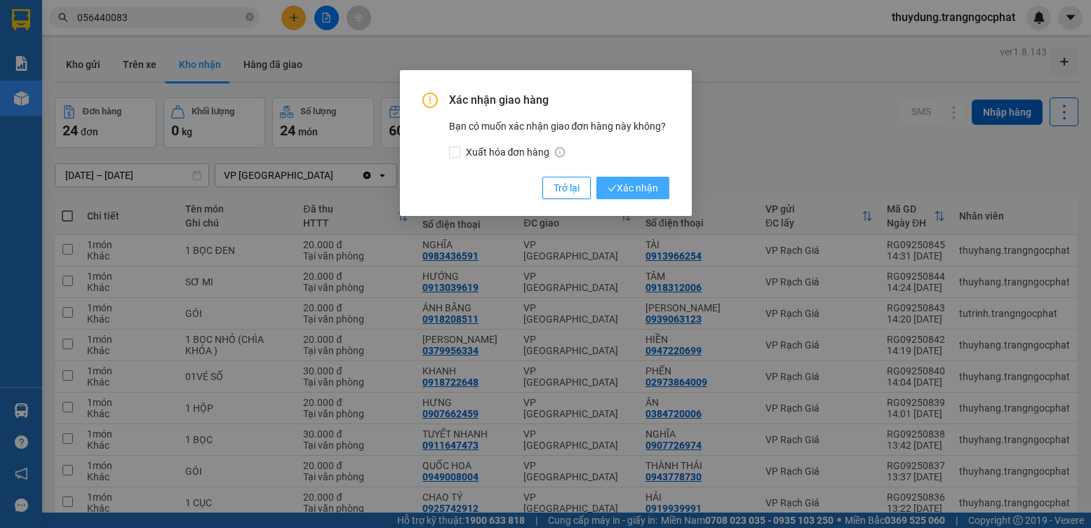
click at [610, 184] on icon "check" at bounding box center [611, 188] width 9 height 9
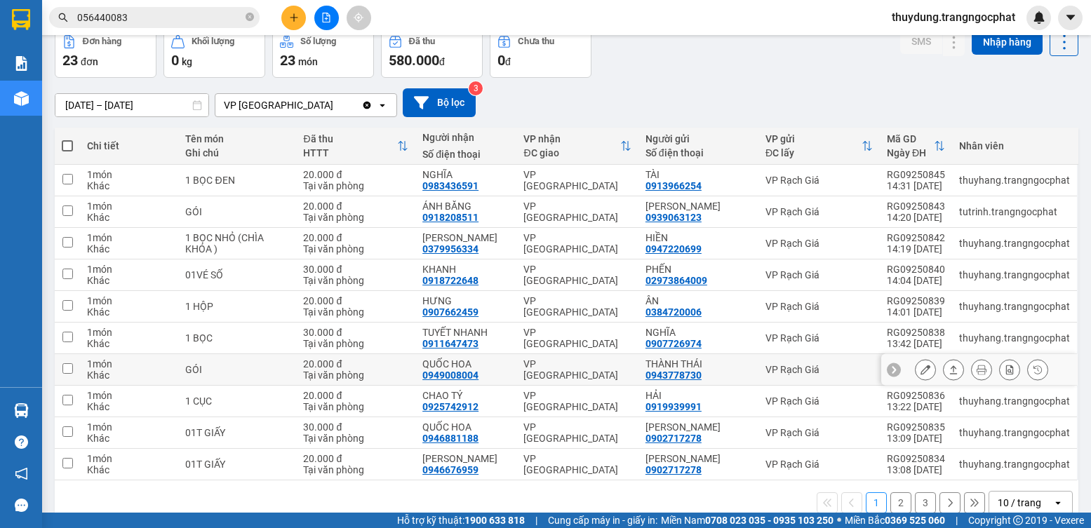
scroll to position [95, 0]
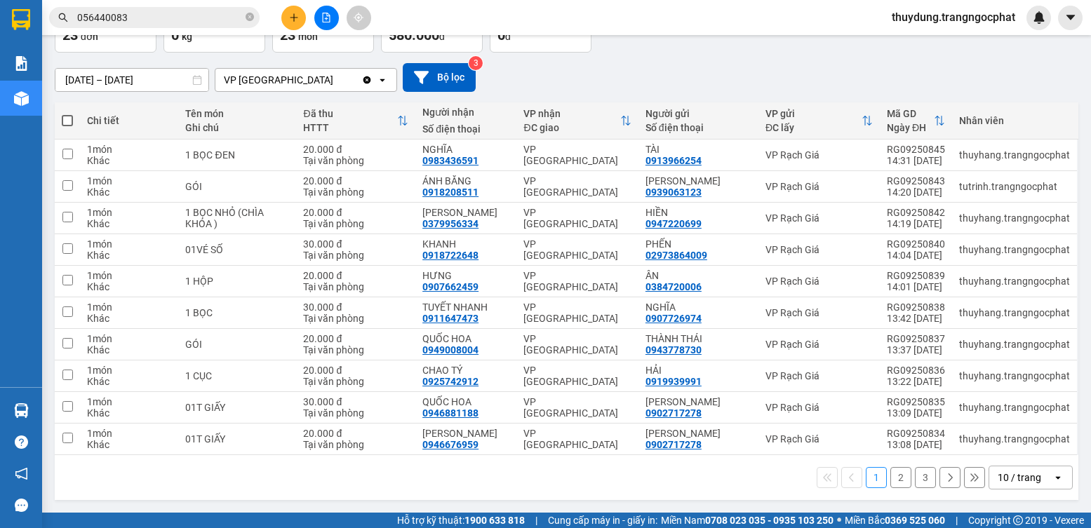
click at [890, 470] on button "2" at bounding box center [900, 477] width 21 height 21
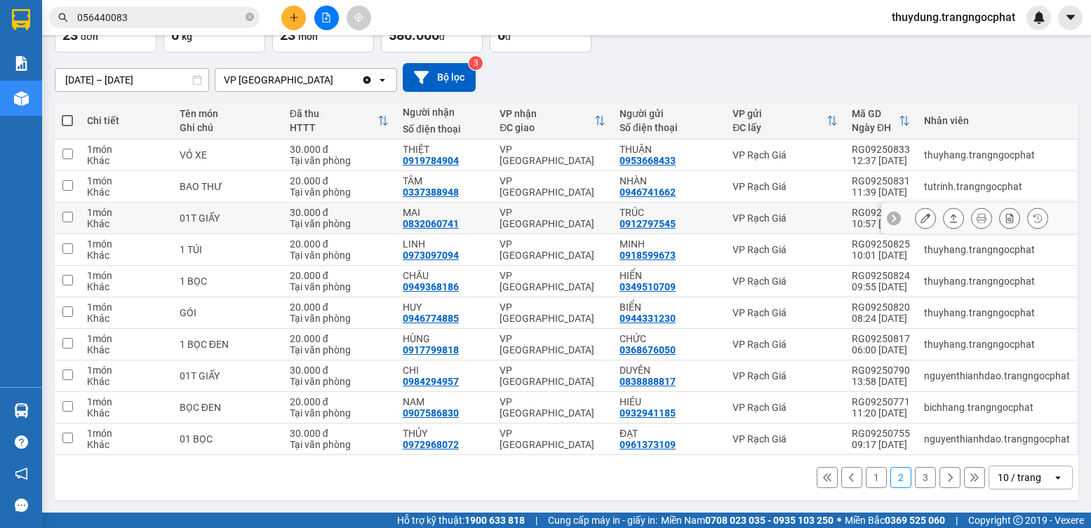
click at [943, 216] on button at bounding box center [953, 218] width 20 height 25
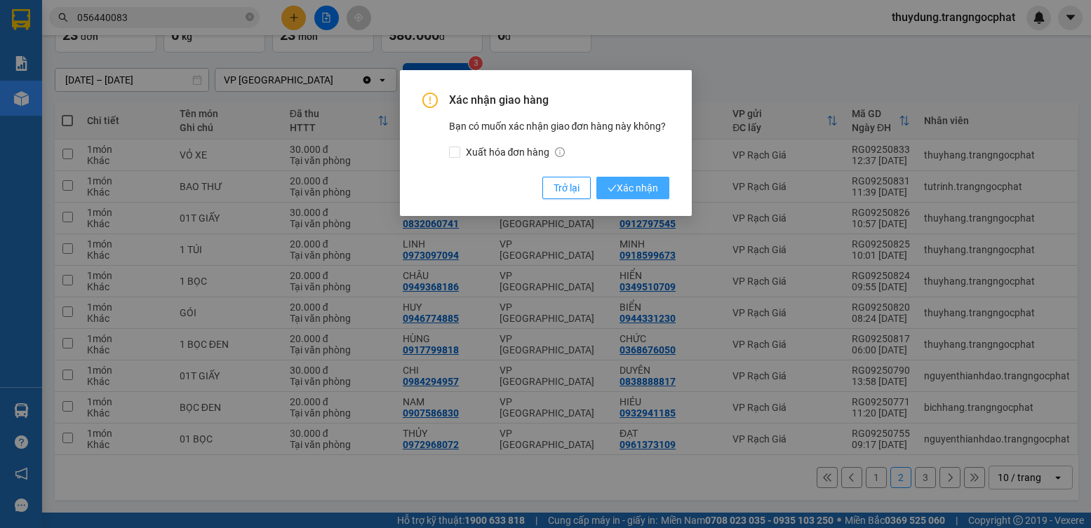
click at [645, 194] on span "Xác nhận" at bounding box center [632, 187] width 51 height 15
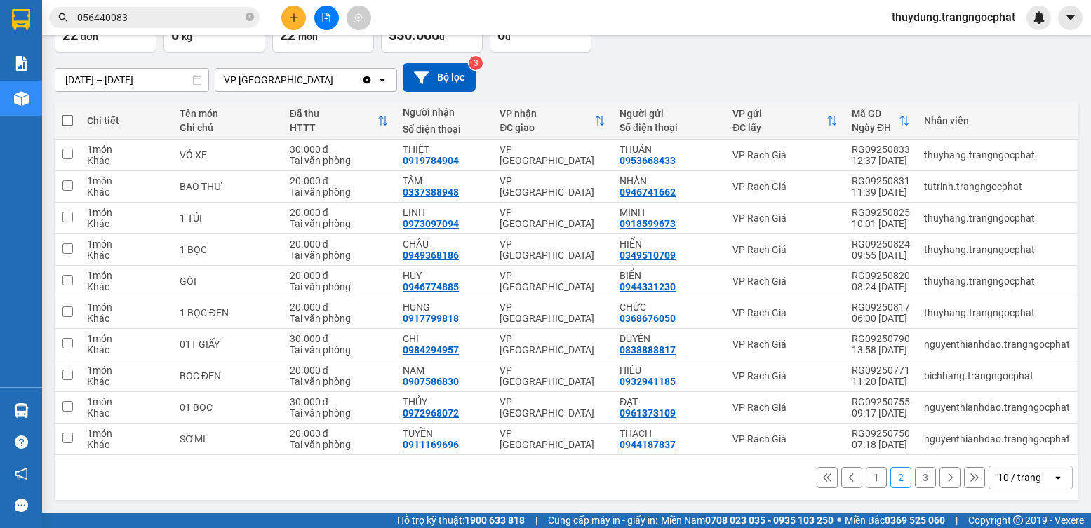
click at [920, 481] on button "3" at bounding box center [925, 477] width 21 height 21
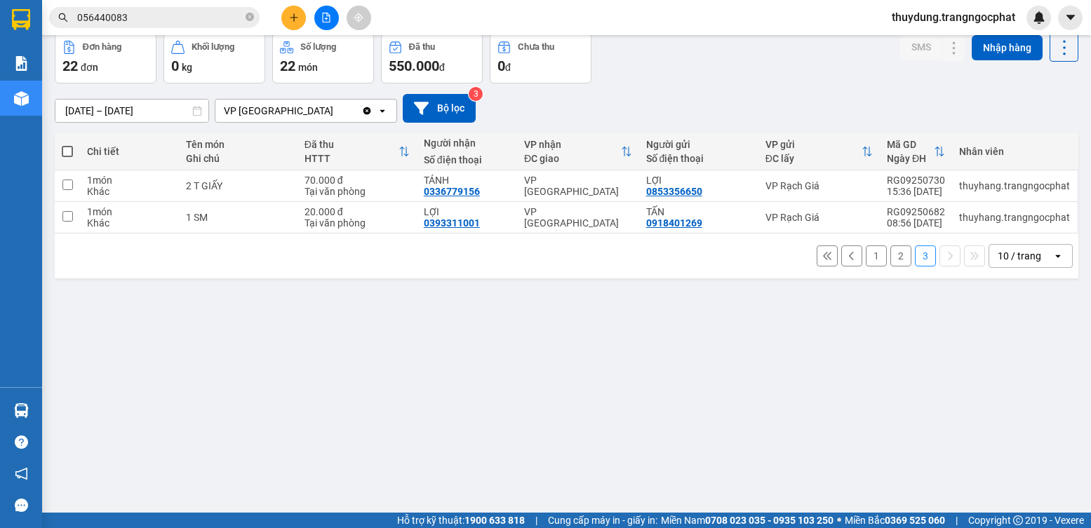
click at [866, 259] on button "1" at bounding box center [876, 256] width 21 height 21
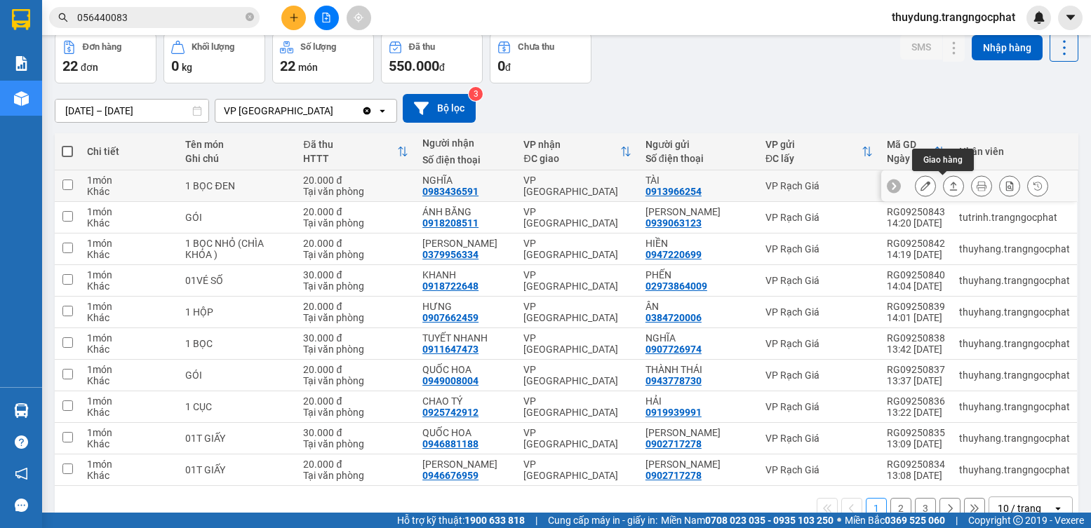
click at [943, 179] on button at bounding box center [953, 186] width 20 height 25
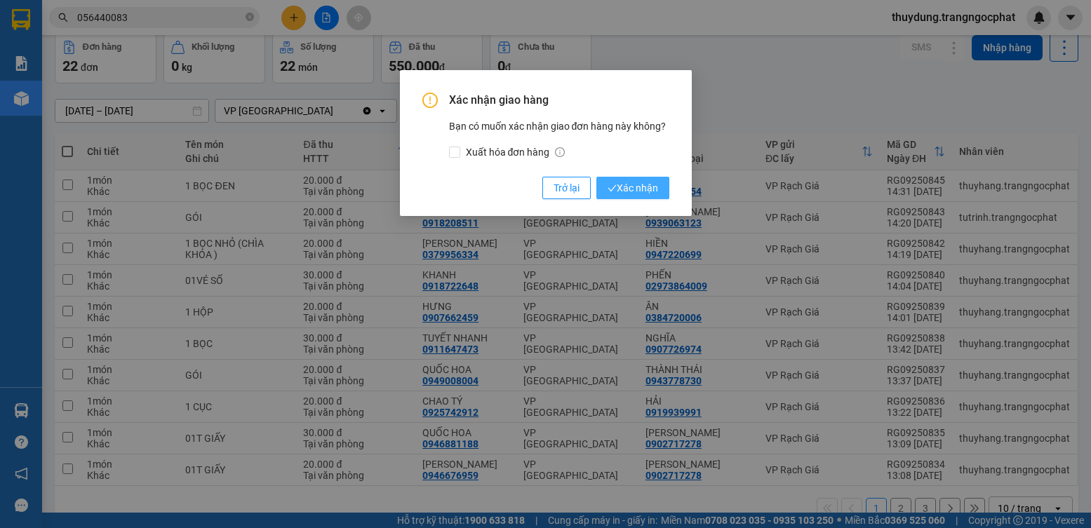
click at [626, 187] on span "Xác nhận" at bounding box center [632, 187] width 51 height 15
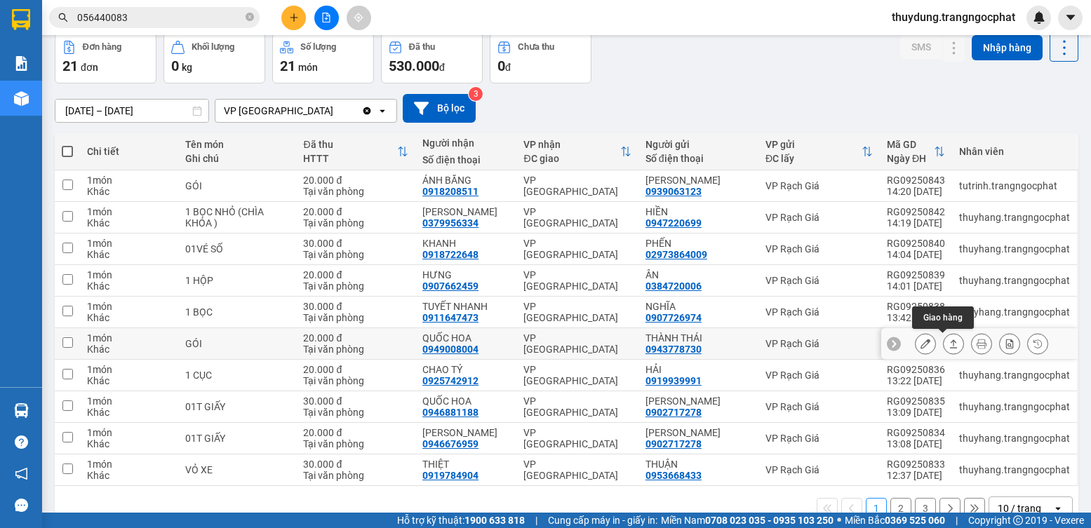
click at [943, 345] on button at bounding box center [953, 344] width 20 height 25
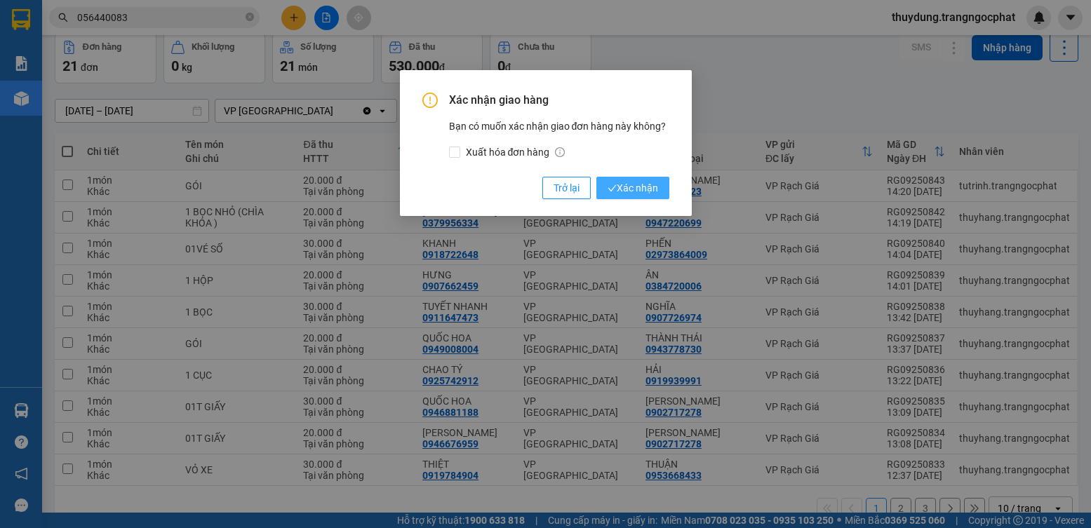
click at [617, 181] on span "Xác nhận" at bounding box center [632, 187] width 51 height 15
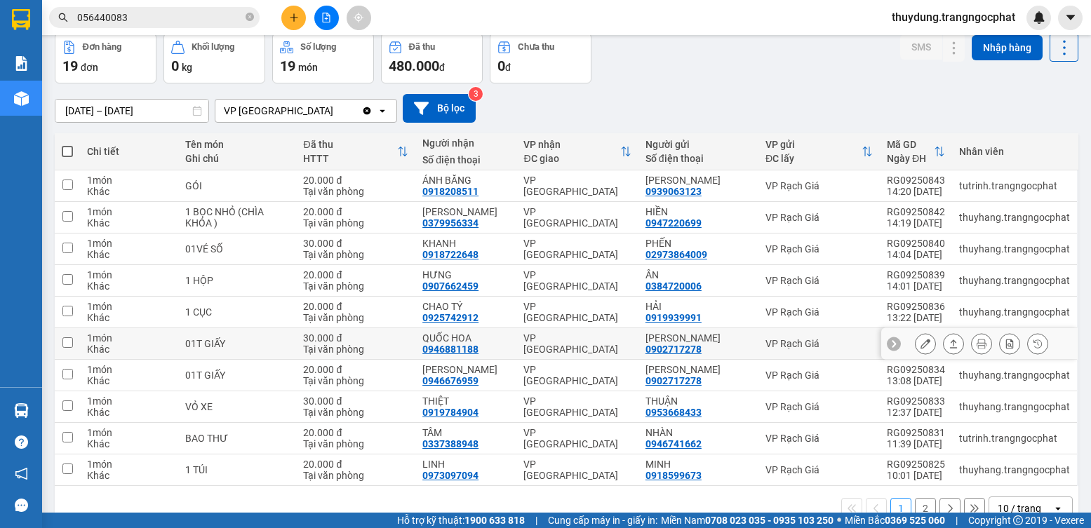
click at [946, 350] on button at bounding box center [953, 344] width 20 height 25
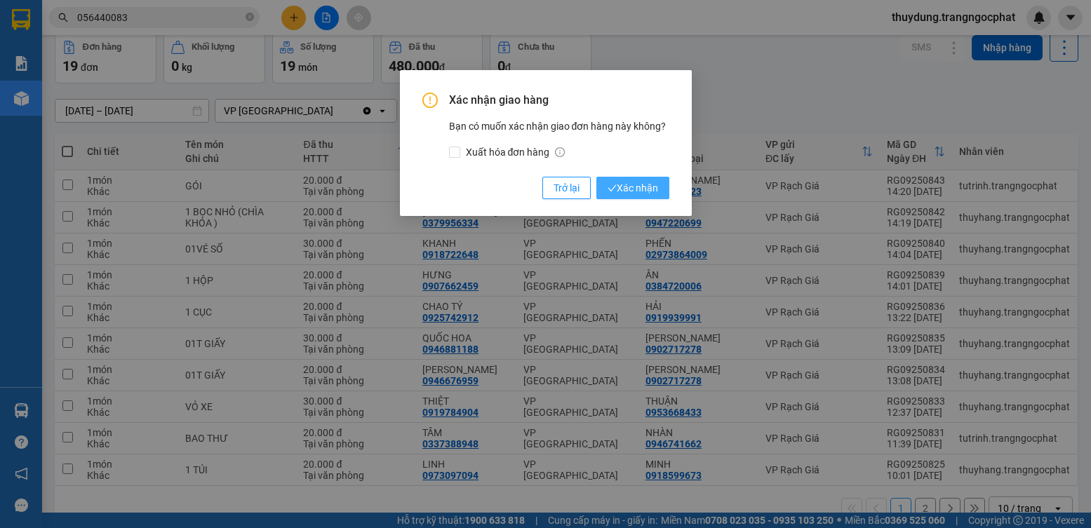
click at [634, 191] on span "Xác nhận" at bounding box center [632, 187] width 51 height 15
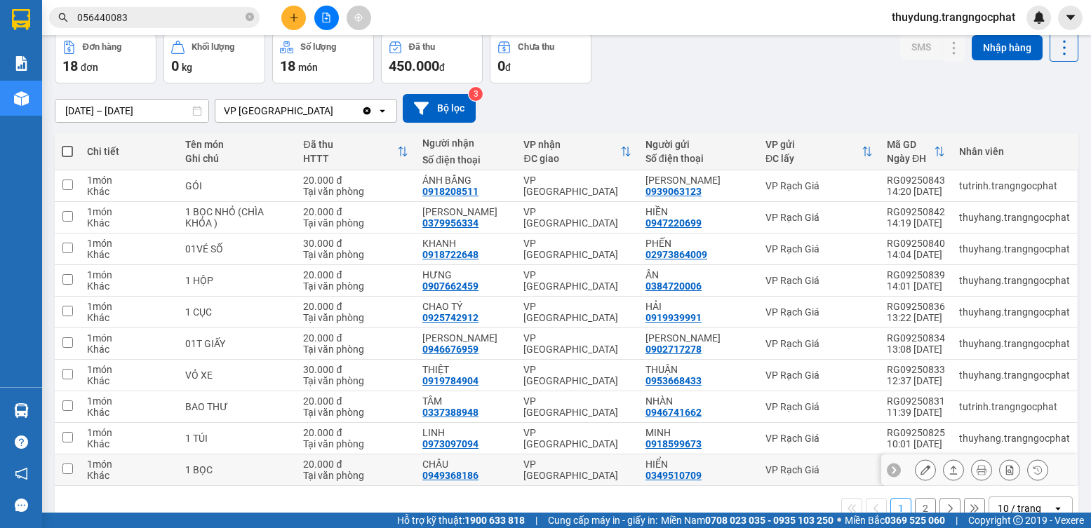
scroll to position [95, 0]
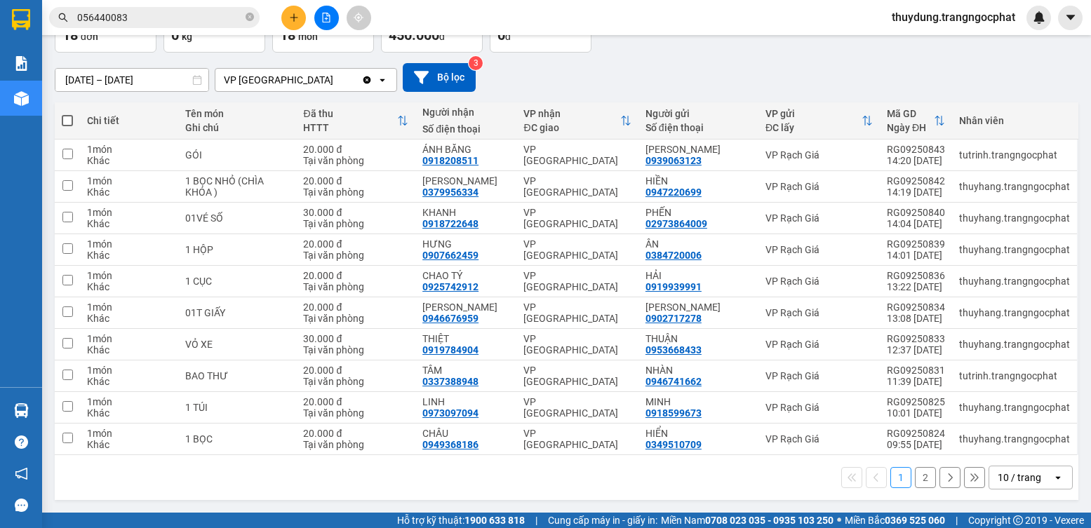
click at [915, 476] on button "2" at bounding box center [925, 477] width 21 height 21
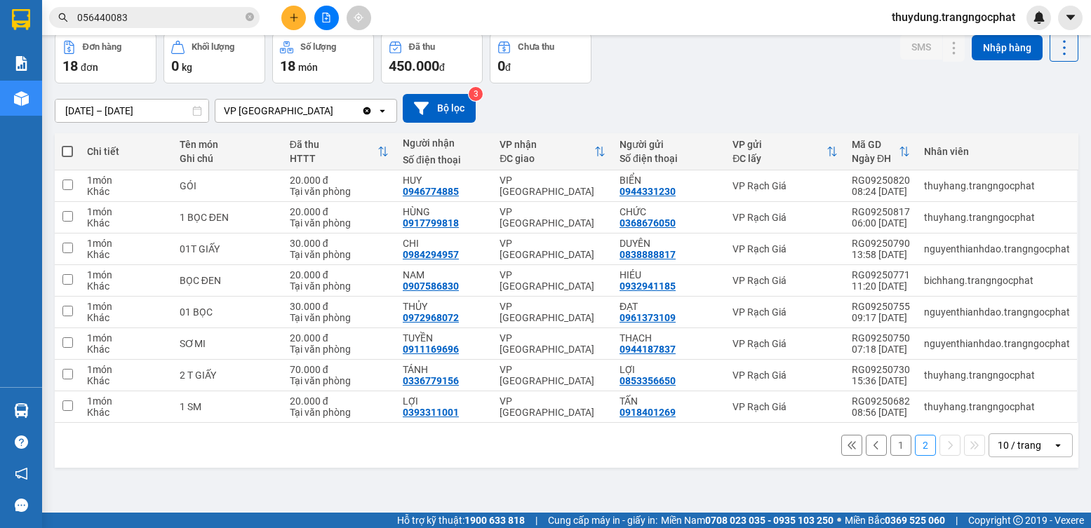
click at [890, 448] on button "1" at bounding box center [900, 445] width 21 height 21
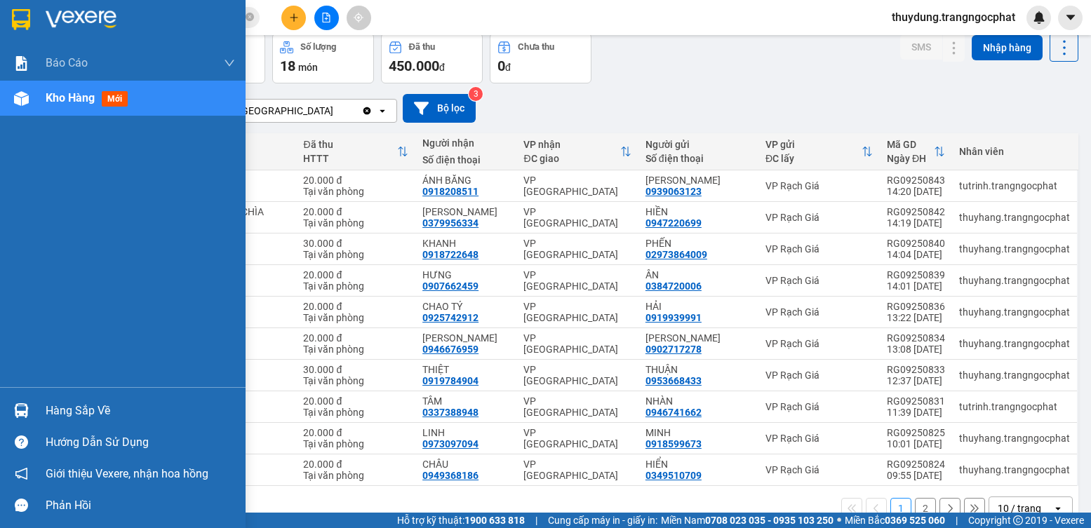
click at [64, 408] on div "Hàng sắp về" at bounding box center [140, 411] width 189 height 21
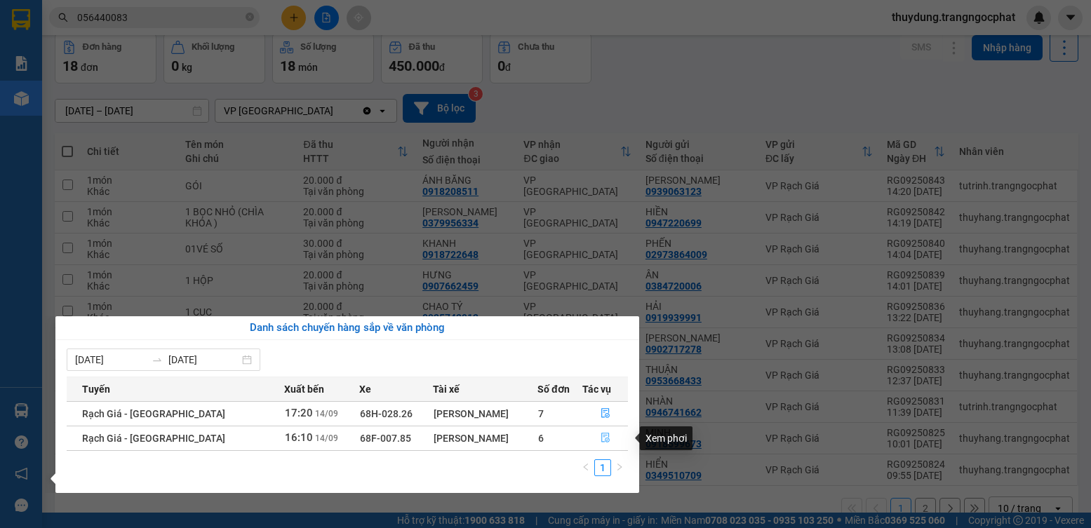
click at [600, 443] on icon "file-done" at bounding box center [605, 438] width 10 height 10
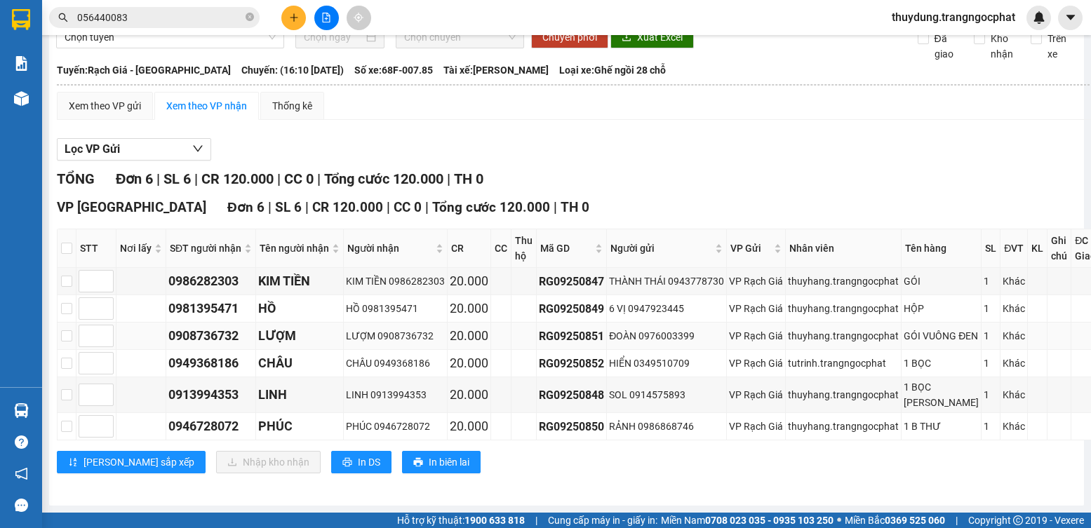
scroll to position [112, 0]
click at [72, 243] on input "checkbox" at bounding box center [66, 248] width 11 height 11
checkbox input "true"
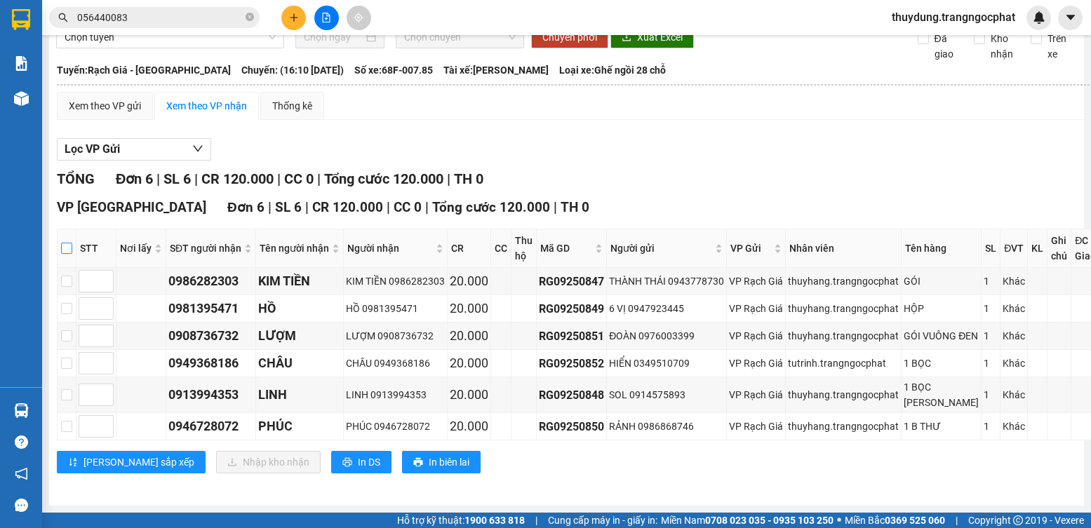
checkbox input "true"
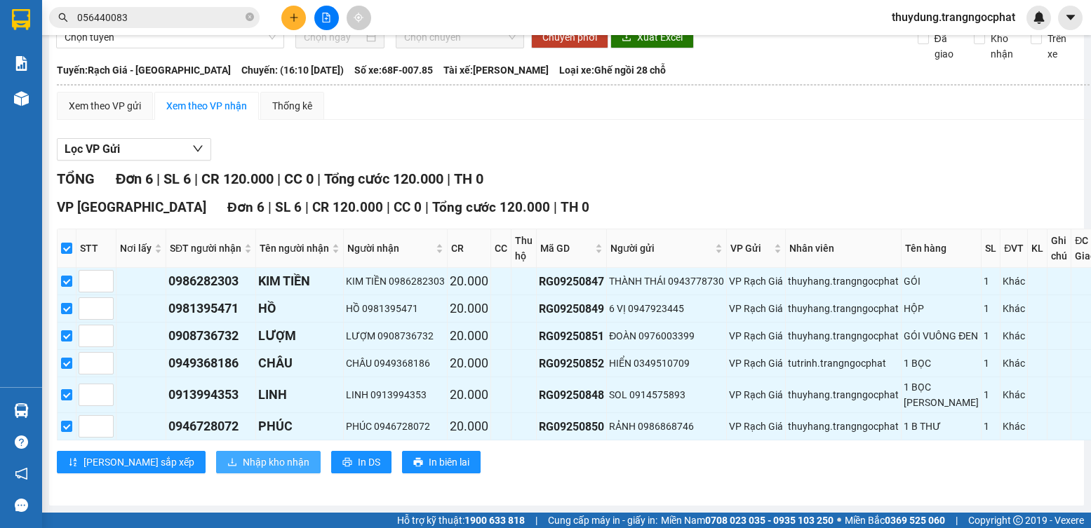
click at [243, 464] on span "Nhập kho nhận" at bounding box center [276, 462] width 67 height 15
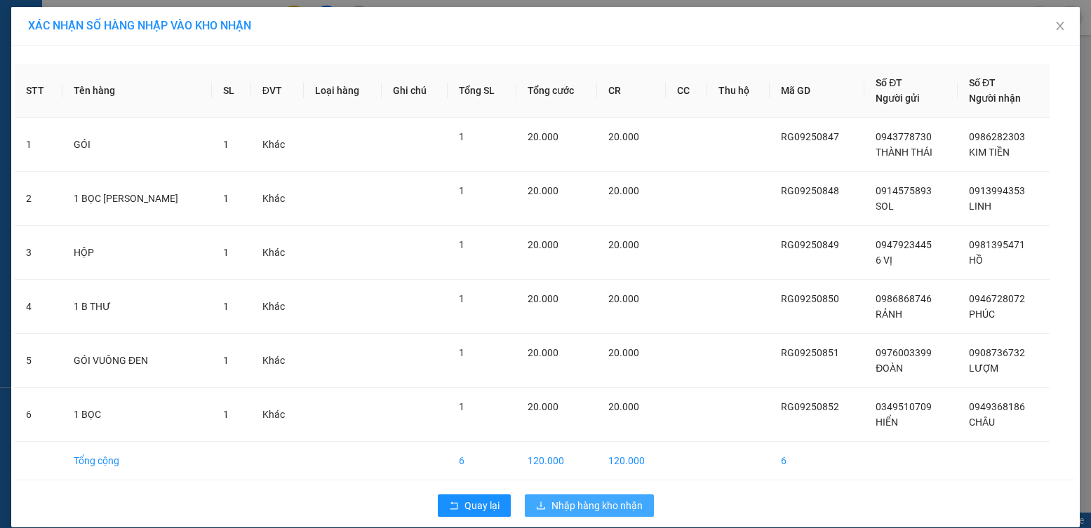
click at [620, 501] on span "Nhập hàng kho nhận" at bounding box center [596, 505] width 91 height 15
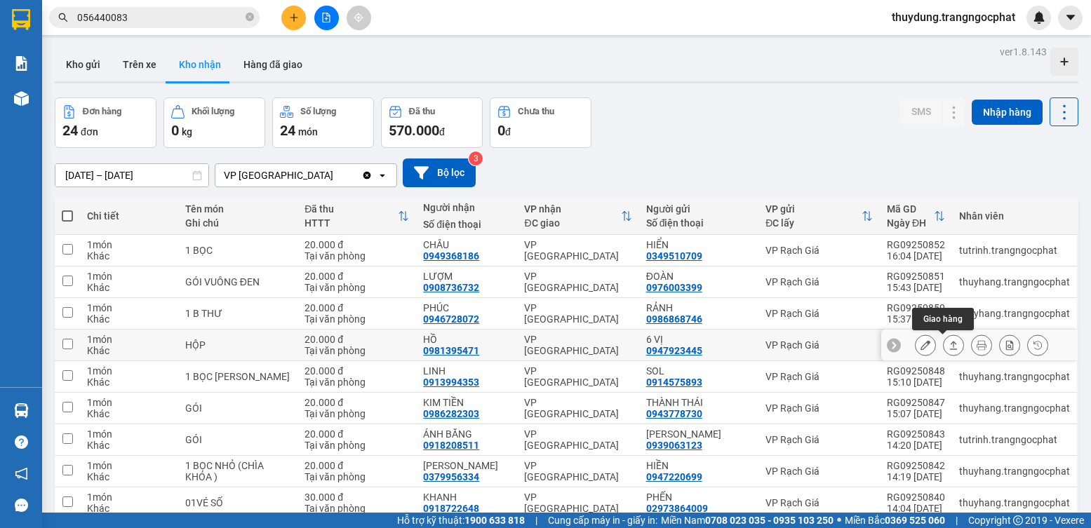
click at [947, 341] on button at bounding box center [953, 345] width 20 height 25
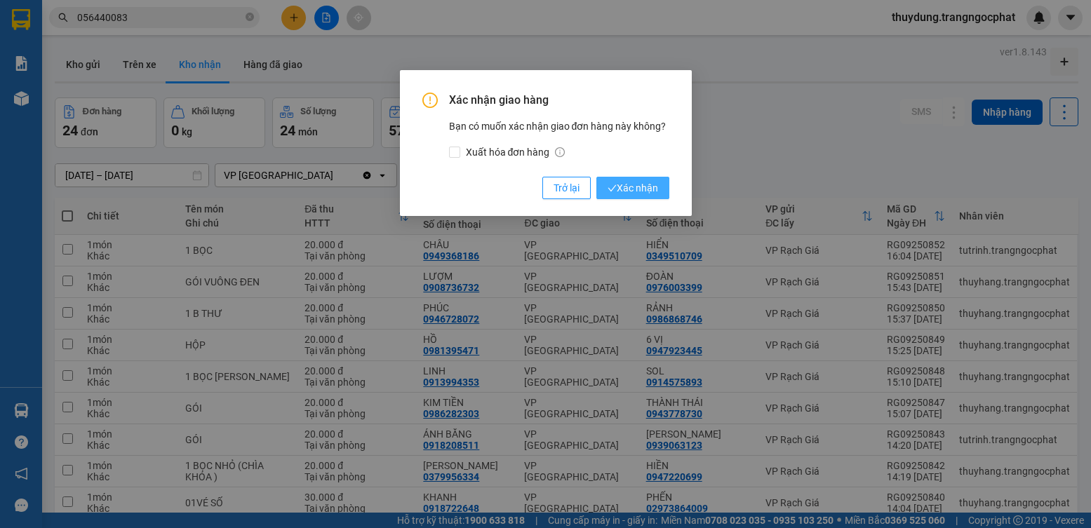
click at [647, 191] on span "Xác nhận" at bounding box center [632, 187] width 51 height 15
